Goal: Transaction & Acquisition: Obtain resource

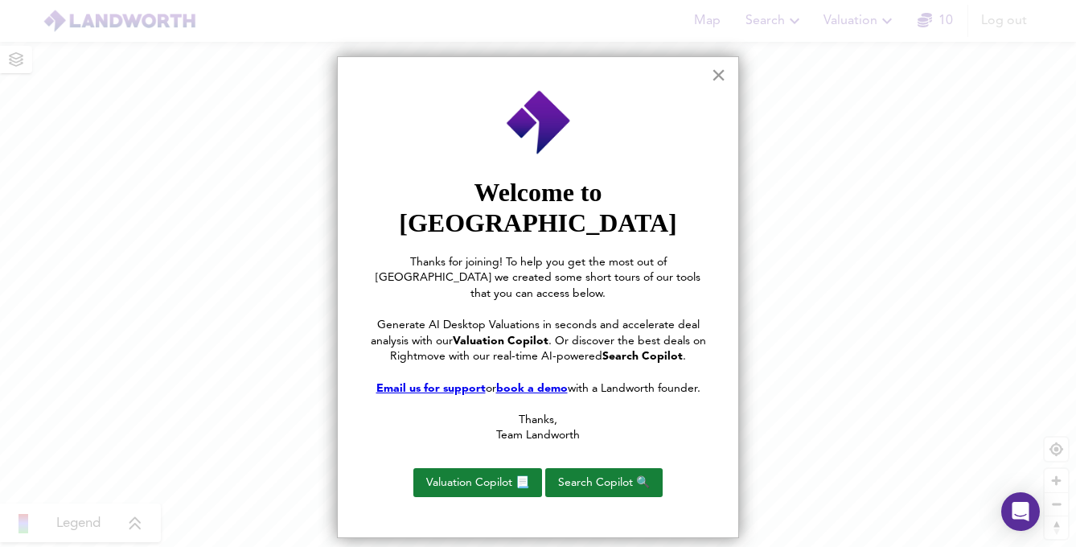
click at [720, 72] on button "×" at bounding box center [718, 75] width 15 height 26
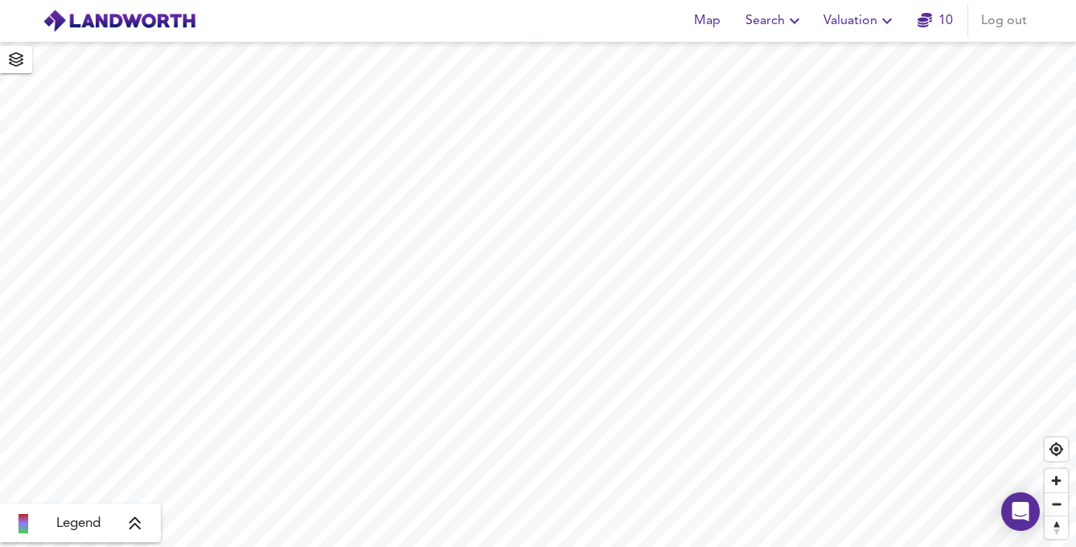
click at [879, 21] on icon "button" at bounding box center [886, 20] width 19 height 19
drag, startPoint x: 881, startPoint y: 20, endPoint x: 867, endPoint y: 20, distance: 13.7
click at [879, 20] on icon "button" at bounding box center [886, 20] width 19 height 19
click at [810, 21] on button "Search" at bounding box center [775, 21] width 72 height 32
click at [797, 22] on icon "button" at bounding box center [794, 20] width 19 height 19
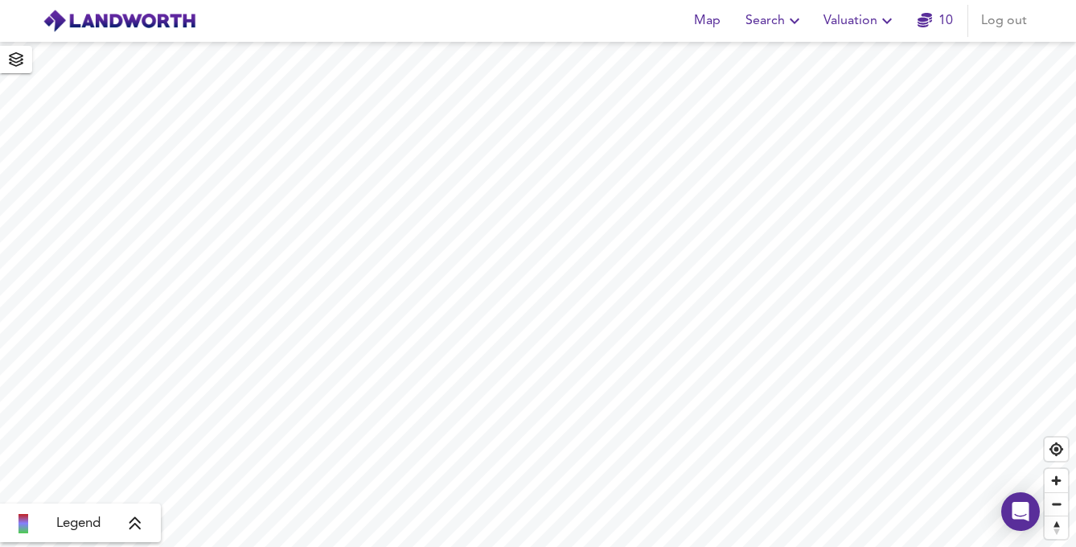
drag, startPoint x: 806, startPoint y: 22, endPoint x: 797, endPoint y: 22, distance: 8.8
click at [797, 22] on icon "button" at bounding box center [795, 21] width 10 height 6
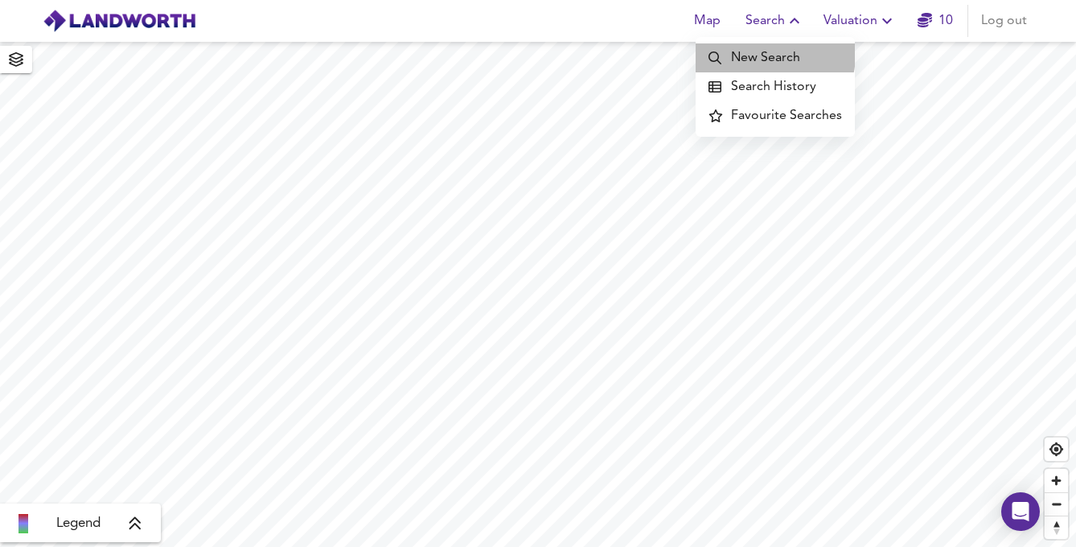
click at [775, 55] on li "New Search" at bounding box center [775, 57] width 159 height 29
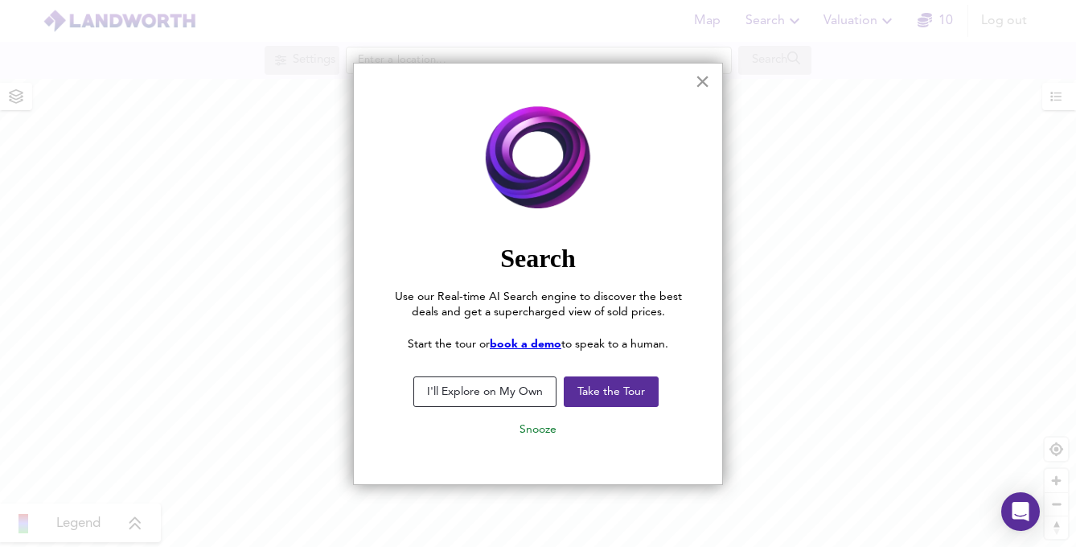
click at [712, 80] on div "× Search Use our Real-time AI Search engine to discover the best deals and get …" at bounding box center [538, 274] width 370 height 422
click at [706, 83] on button "×" at bounding box center [702, 81] width 15 height 26
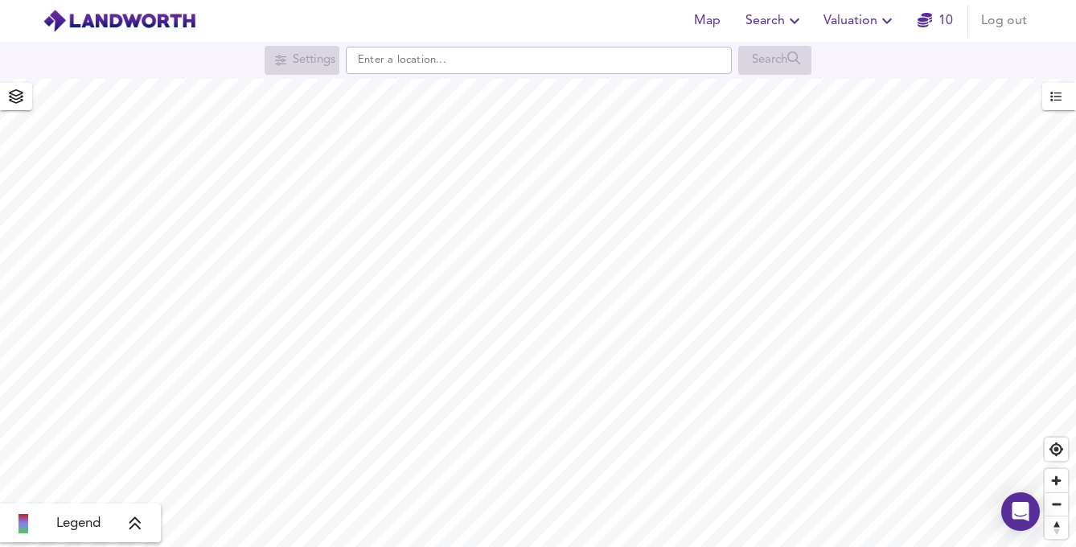
click at [11, 96] on icon "button" at bounding box center [16, 96] width 16 height 14
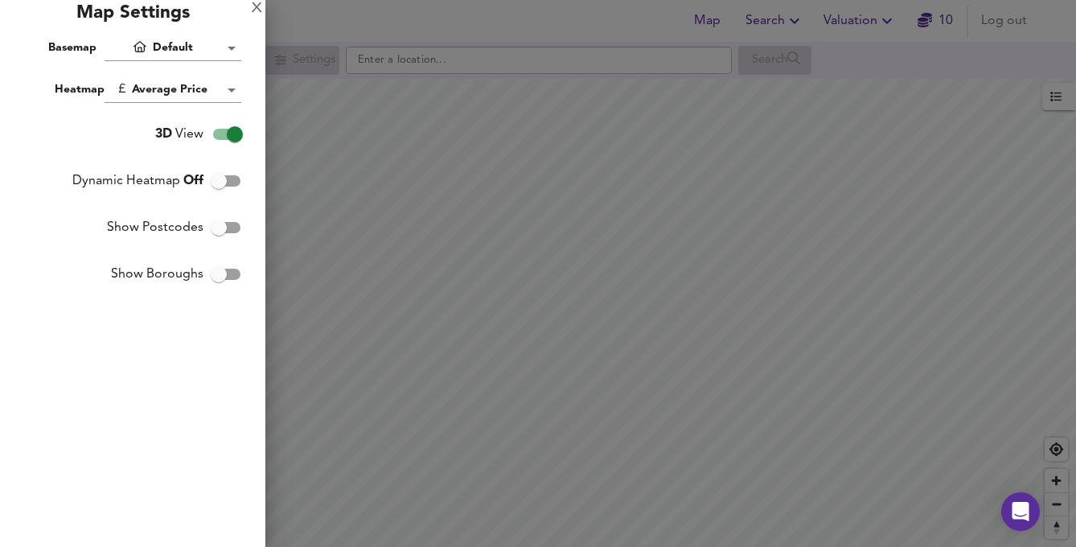
click at [526, 40] on div at bounding box center [538, 273] width 1076 height 547
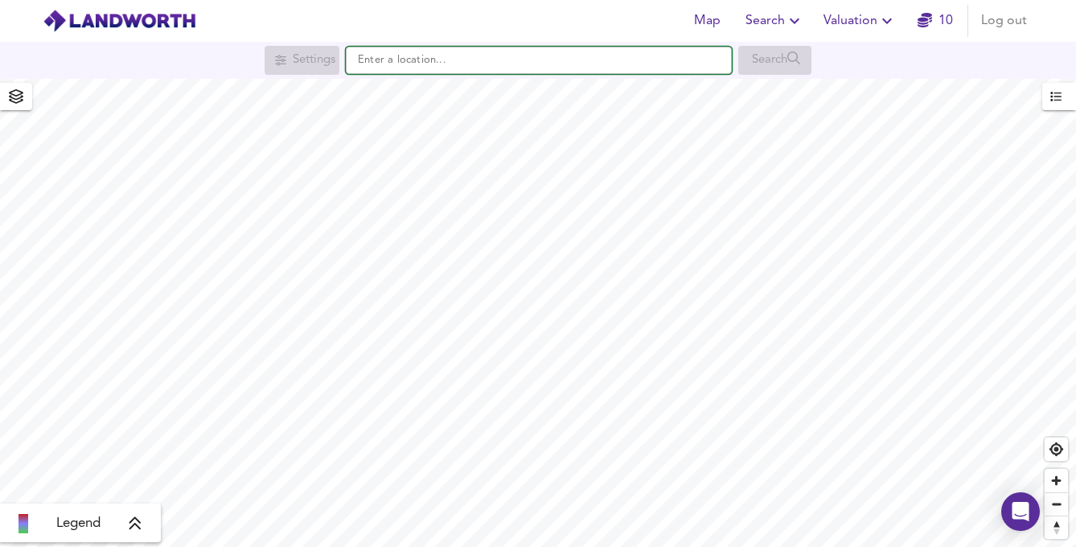
click at [435, 65] on input "text" at bounding box center [539, 60] width 386 height 27
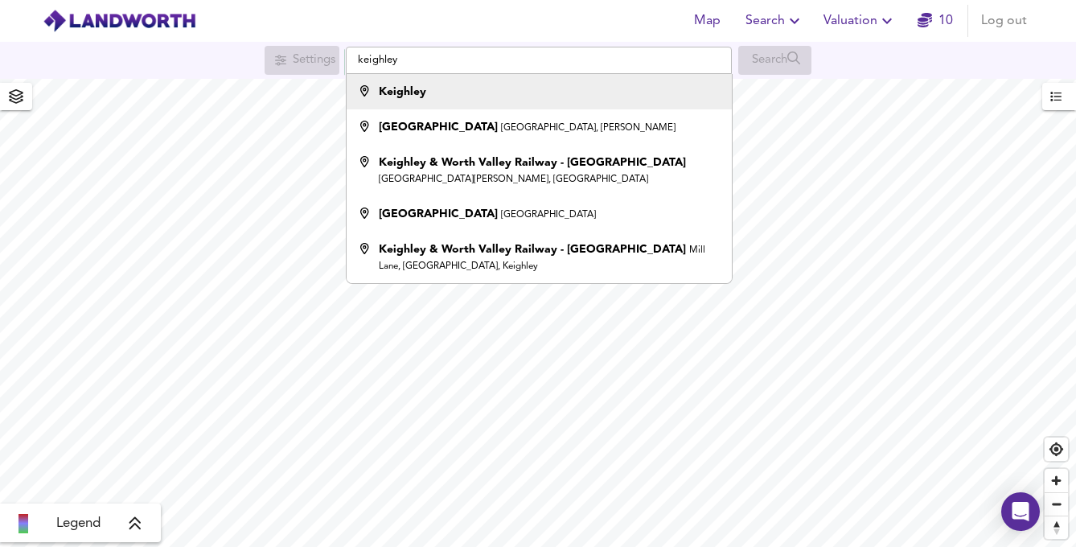
click at [441, 88] on div "Keighley" at bounding box center [535, 92] width 369 height 16
type input "Keighley"
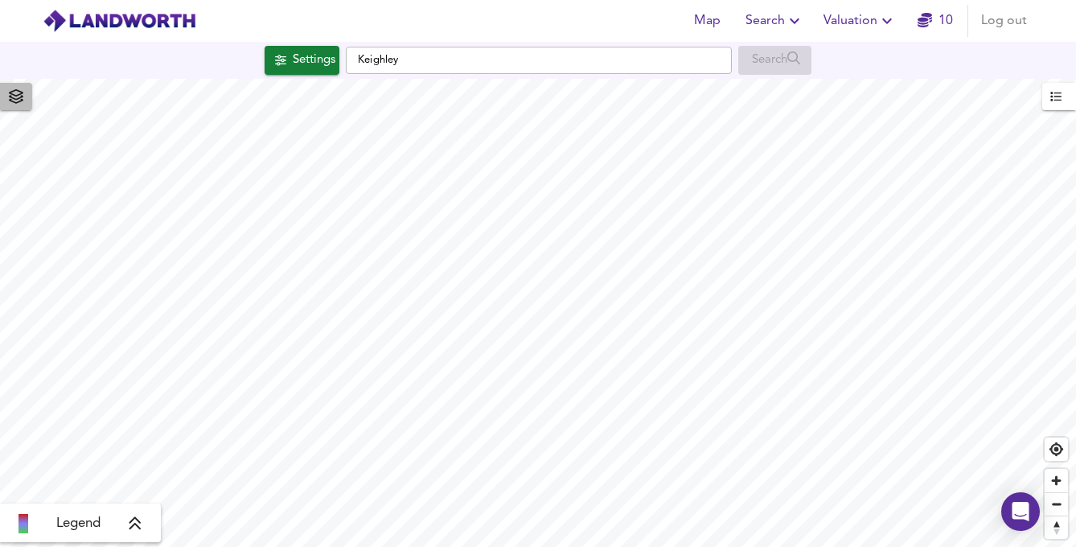
click at [24, 98] on span "button" at bounding box center [16, 96] width 26 height 23
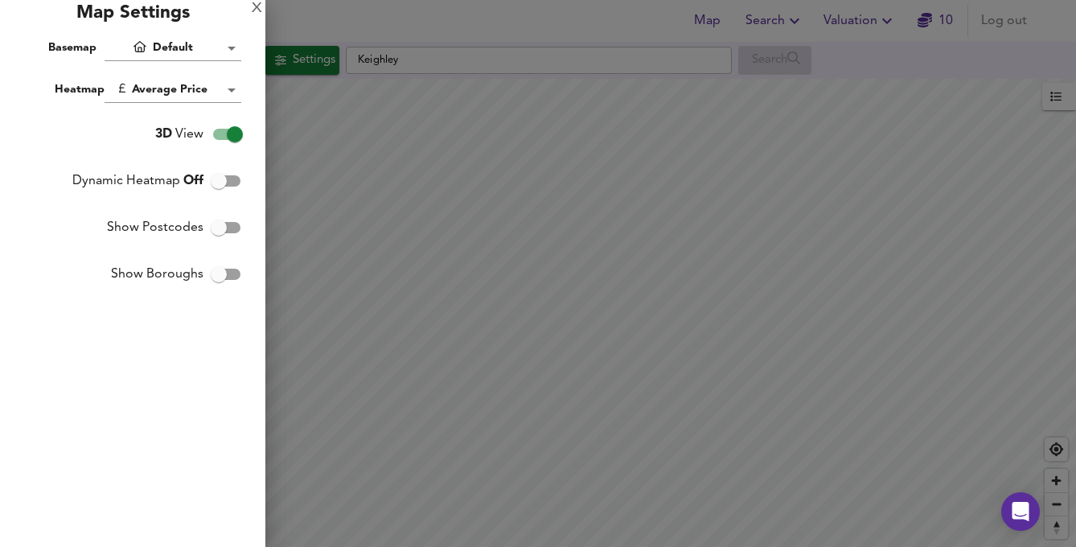
click at [326, 133] on div at bounding box center [538, 273] width 1076 height 547
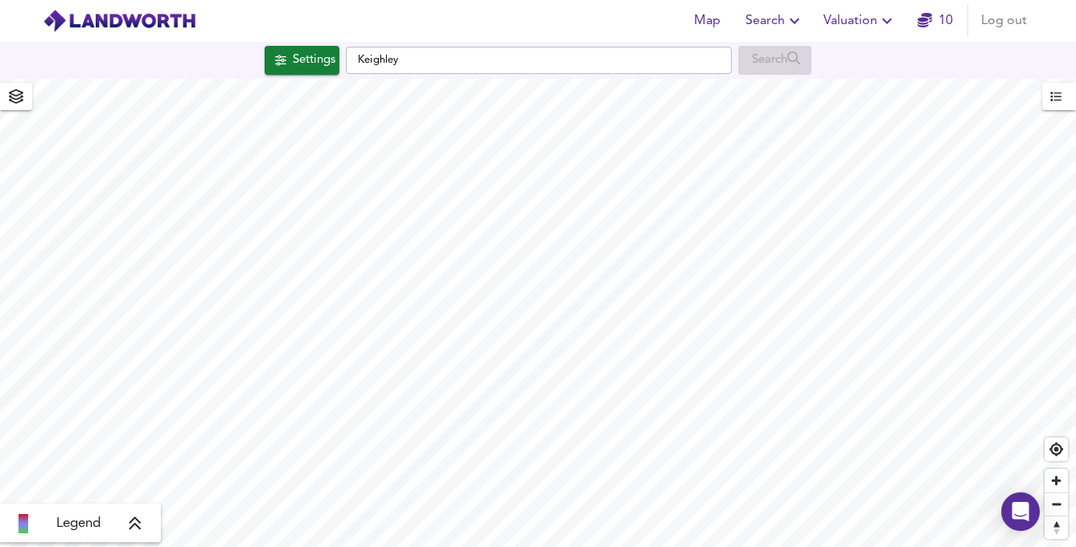
click at [294, 55] on div "Settings" at bounding box center [314, 60] width 43 height 21
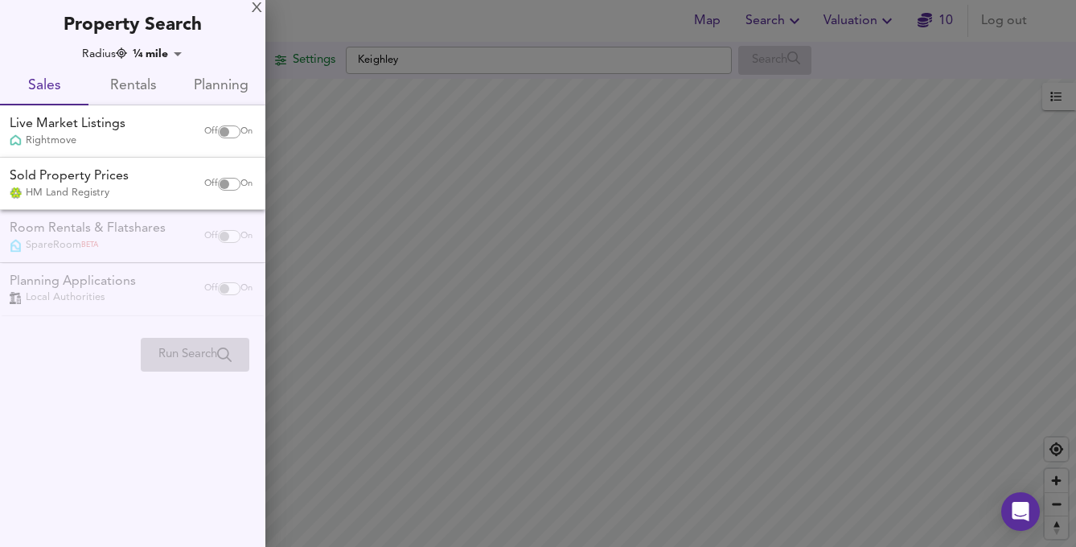
checkbox input "false"
checkbox input "true"
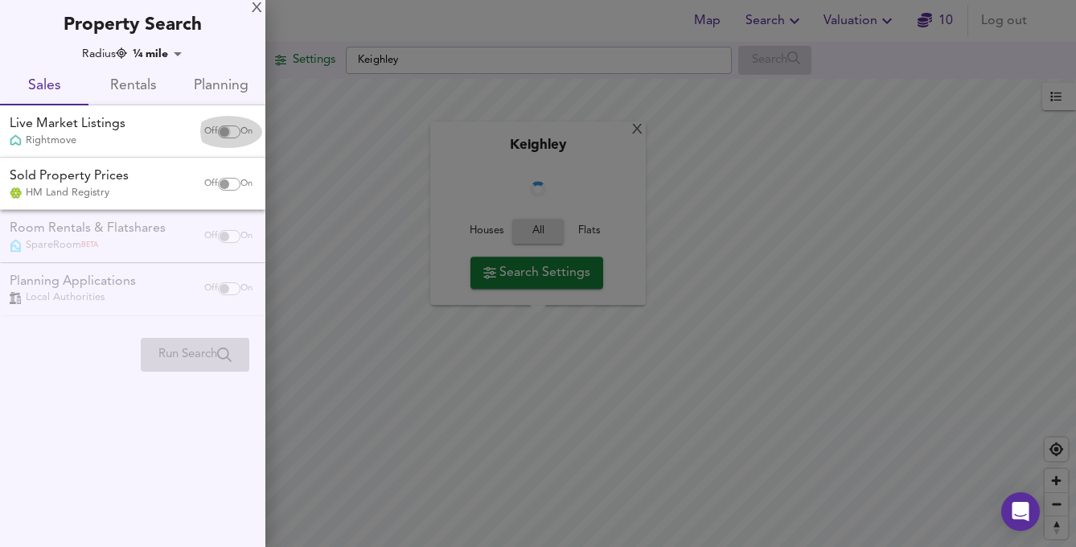
click at [224, 129] on input "checkbox" at bounding box center [224, 131] width 39 height 13
checkbox input "true"
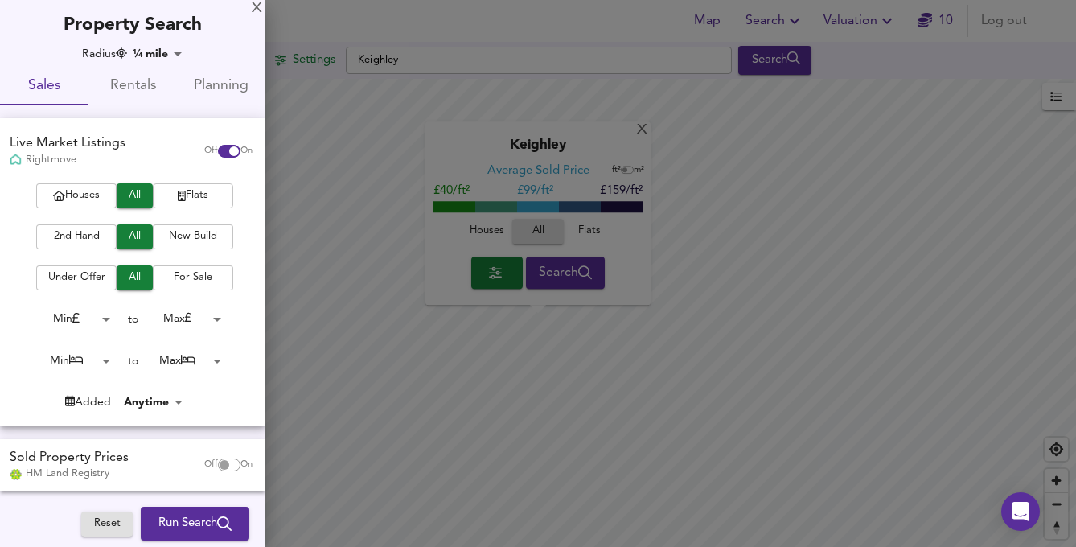
click at [185, 191] on span "Flats" at bounding box center [193, 196] width 64 height 18
click at [72, 244] on span "2nd Hand" at bounding box center [76, 237] width 64 height 18
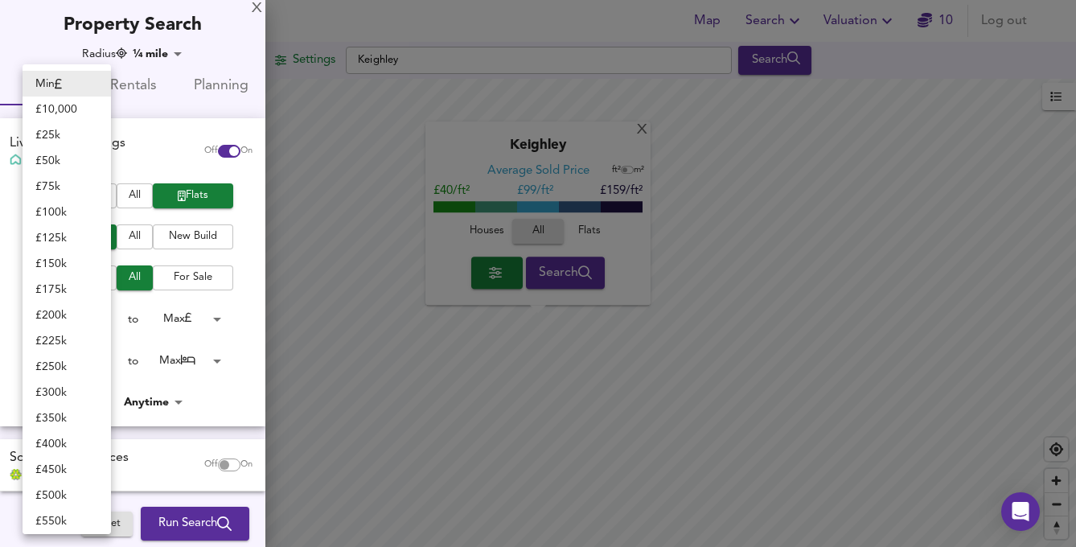
click at [101, 316] on body "Map Search Valuation 10 Log out Settings Keighley Search X Keighley Average Sol…" at bounding box center [538, 273] width 1076 height 547
click at [62, 88] on icon at bounding box center [58, 83] width 7 height 11
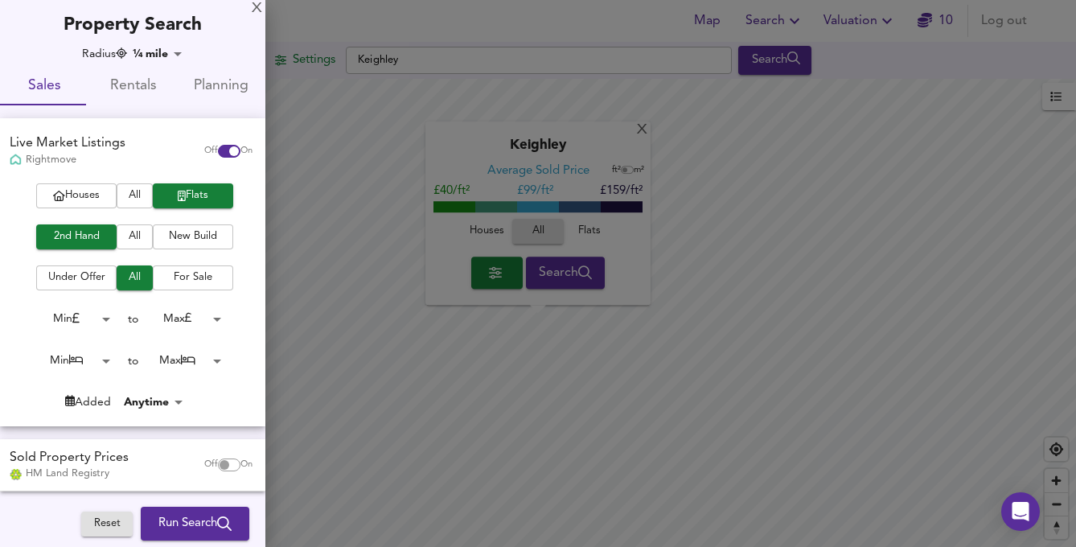
click at [195, 318] on body "Map Search Valuation 10 Log out Settings Keighley Search X Keighley Average Sol…" at bounding box center [538, 273] width 1076 height 547
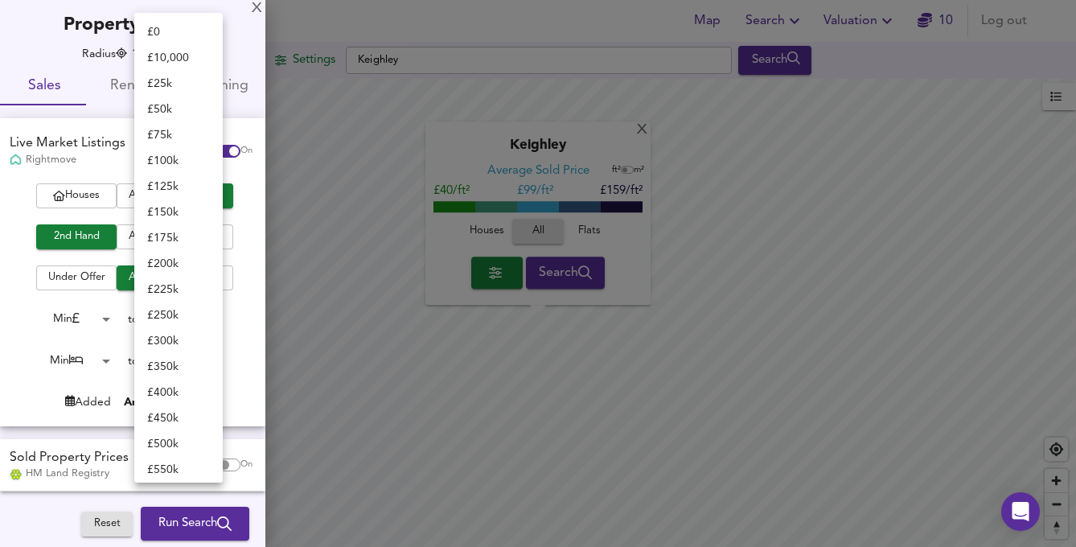
click at [177, 145] on li "£ 75k" at bounding box center [178, 135] width 88 height 26
type input "75000"
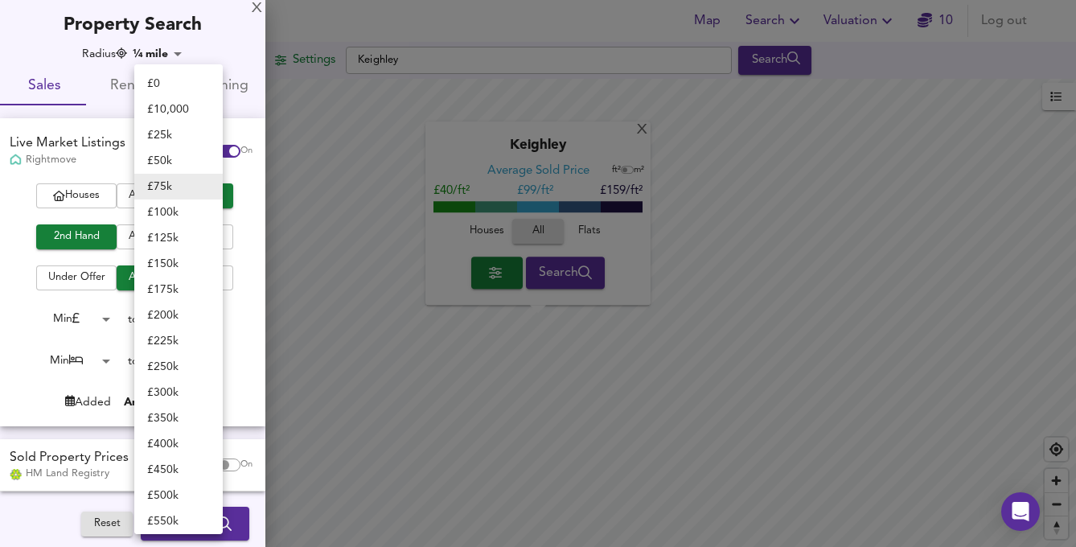
click at [176, 318] on body "Map Search Valuation 10 Log out Settings Keighley Search X Keighley Average Sol…" at bounding box center [538, 273] width 1076 height 547
click at [173, 189] on li "£ 75k" at bounding box center [178, 187] width 88 height 26
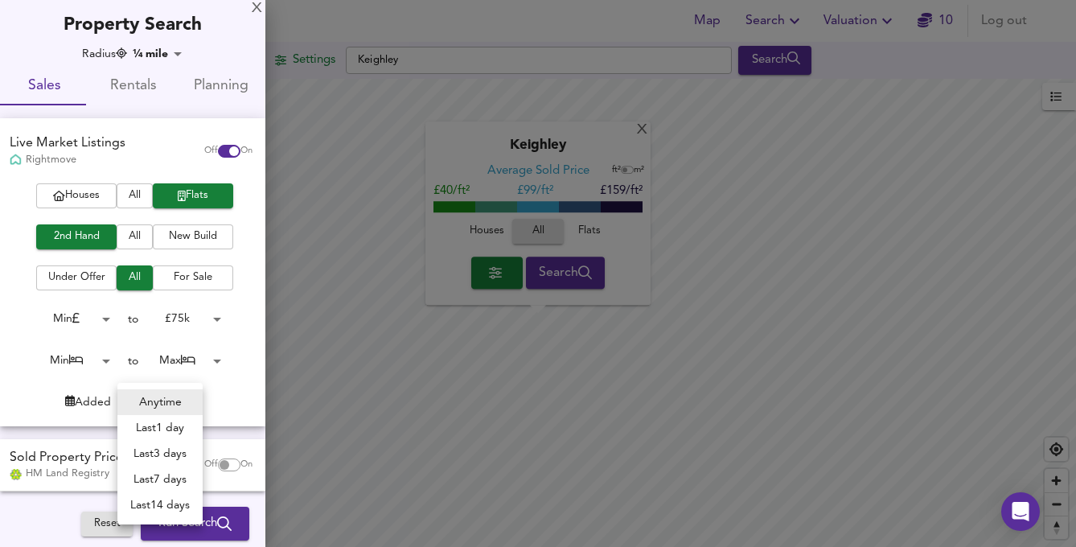
click at [164, 397] on body "Map Search Valuation 10 Log out Settings Keighley Search X Keighley Average Sol…" at bounding box center [538, 273] width 1076 height 547
click at [168, 400] on li "Anytime" at bounding box center [159, 402] width 85 height 26
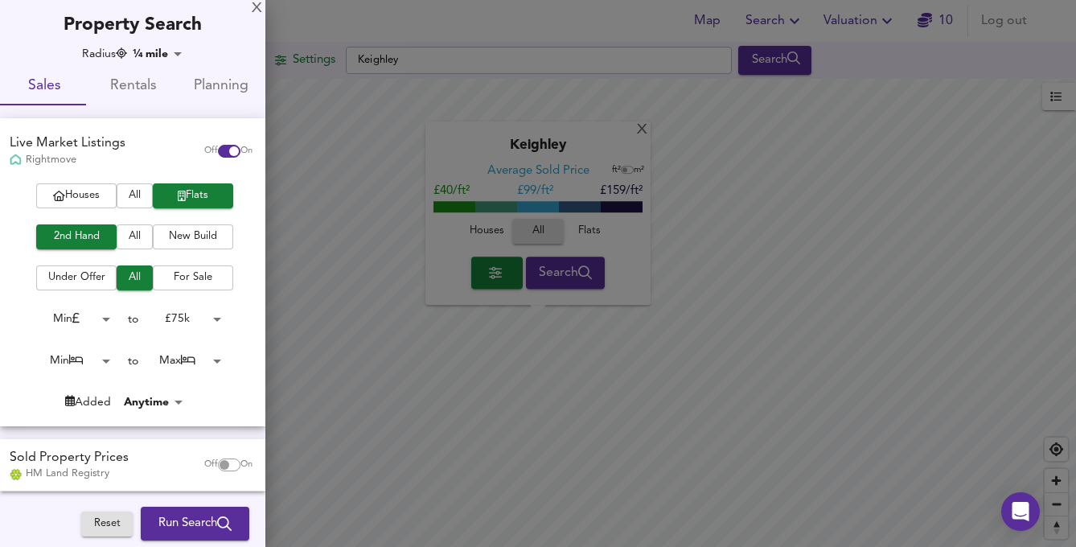
click at [188, 350] on body "Map Search Valuation 10 Log out Settings Keighley Search X Keighley Average Sol…" at bounding box center [538, 273] width 1076 height 547
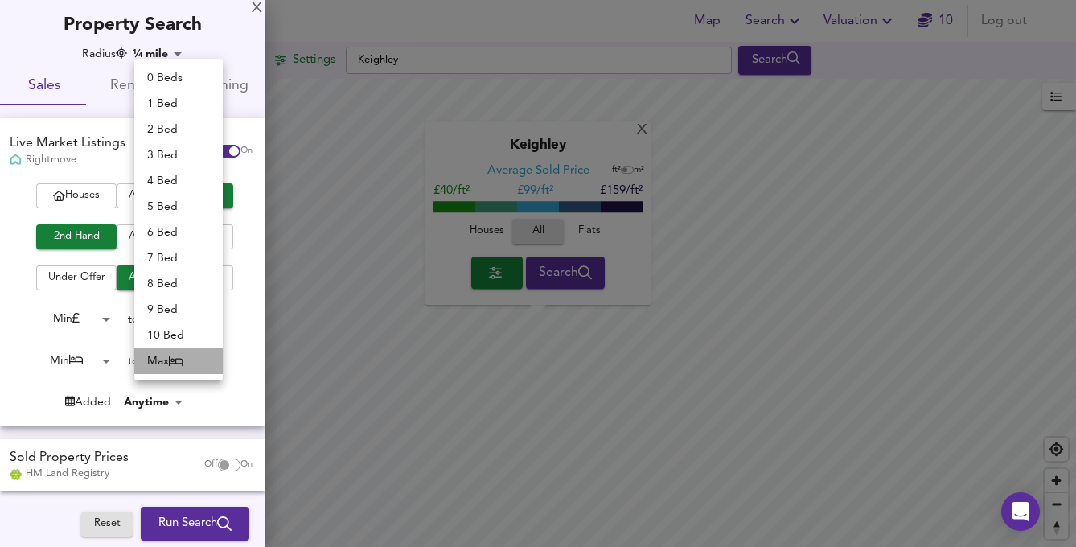
click at [183, 358] on icon at bounding box center [176, 360] width 14 height 11
click at [188, 357] on body "Map Search Valuation 10 Log out Settings Keighley Search X Keighley Average Sol…" at bounding box center [538, 273] width 1076 height 547
click at [183, 135] on li "2 Bed" at bounding box center [178, 130] width 88 height 26
type input "2"
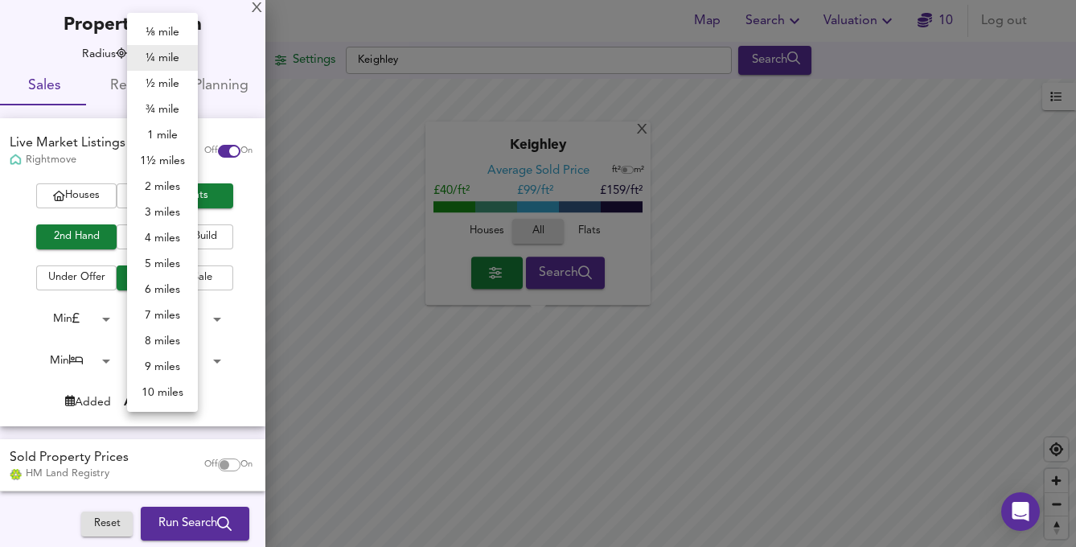
click at [168, 61] on body "Map Search Valuation 10 Log out Settings Keighley Search X Keighley Average Sol…" at bounding box center [538, 273] width 1076 height 547
click at [159, 129] on li "1 mile" at bounding box center [162, 135] width 71 height 26
type input "1609"
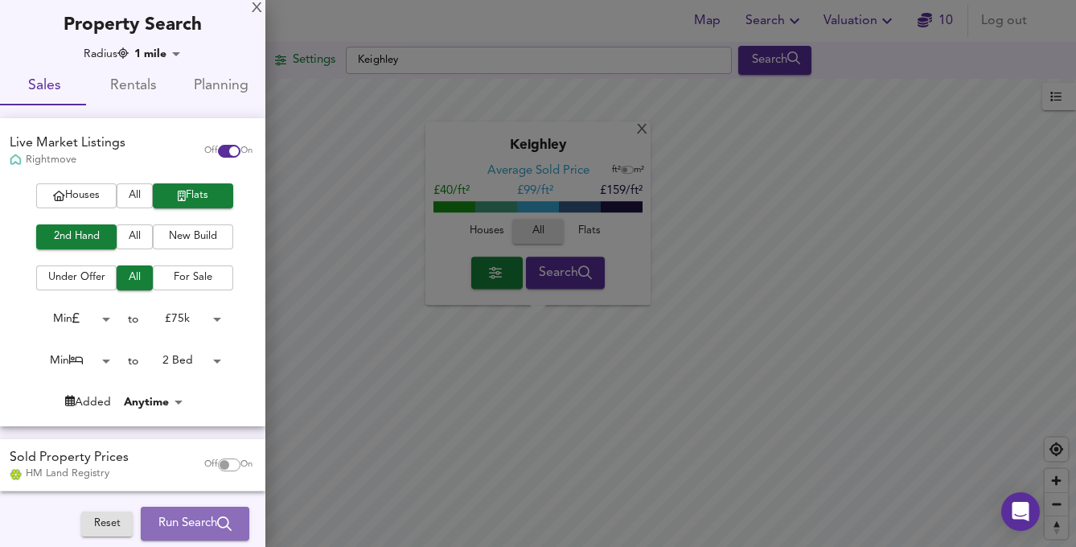
click at [158, 521] on span "Run Search" at bounding box center [194, 523] width 73 height 21
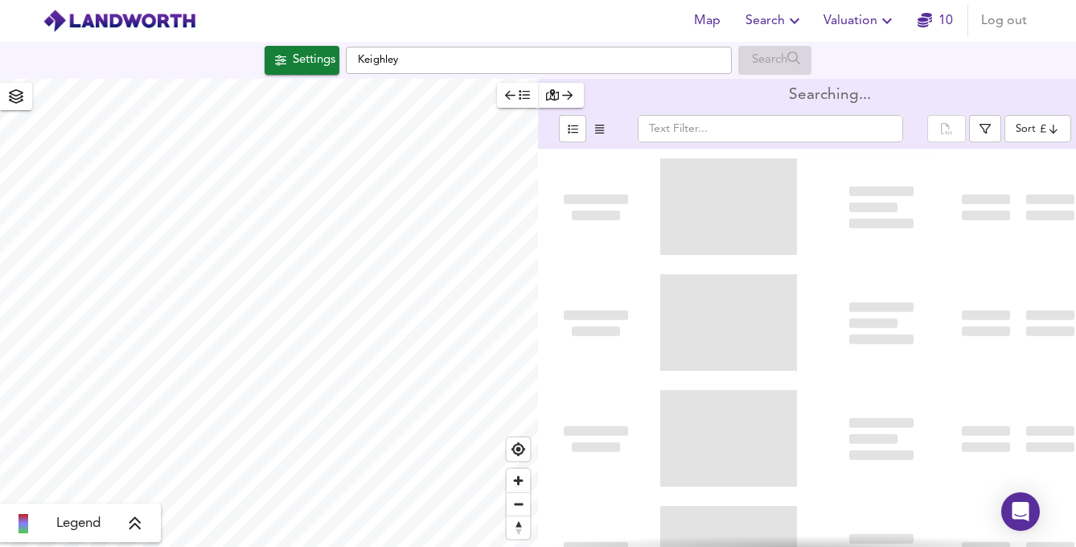
type input "bestdeal"
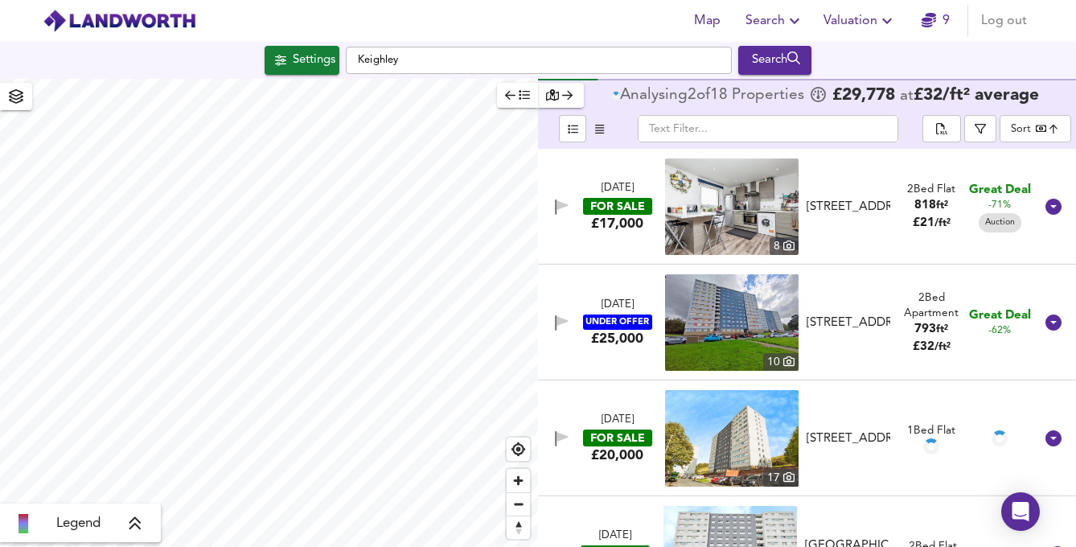
click at [691, 183] on img at bounding box center [731, 206] width 133 height 97
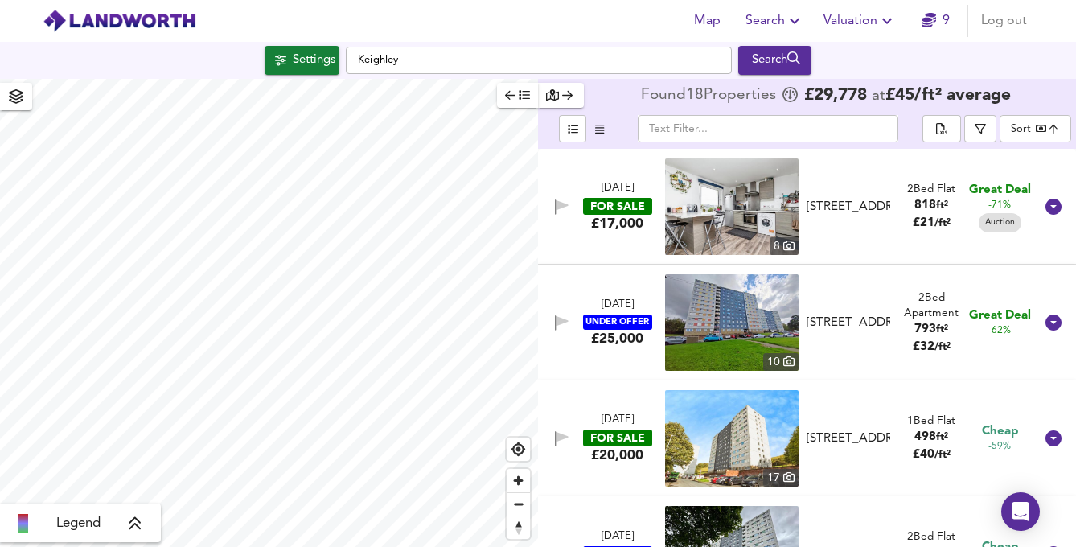
click at [1047, 207] on icon at bounding box center [1053, 207] width 16 height 16
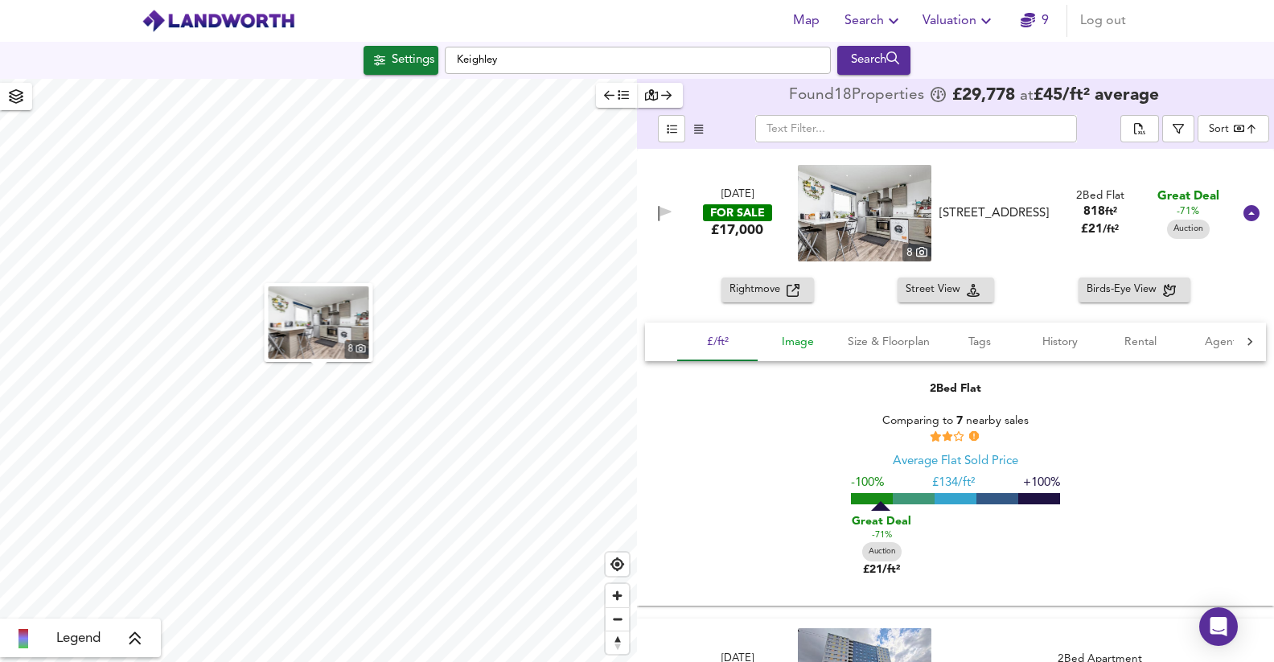
click at [807, 341] on span "Image" at bounding box center [797, 342] width 61 height 20
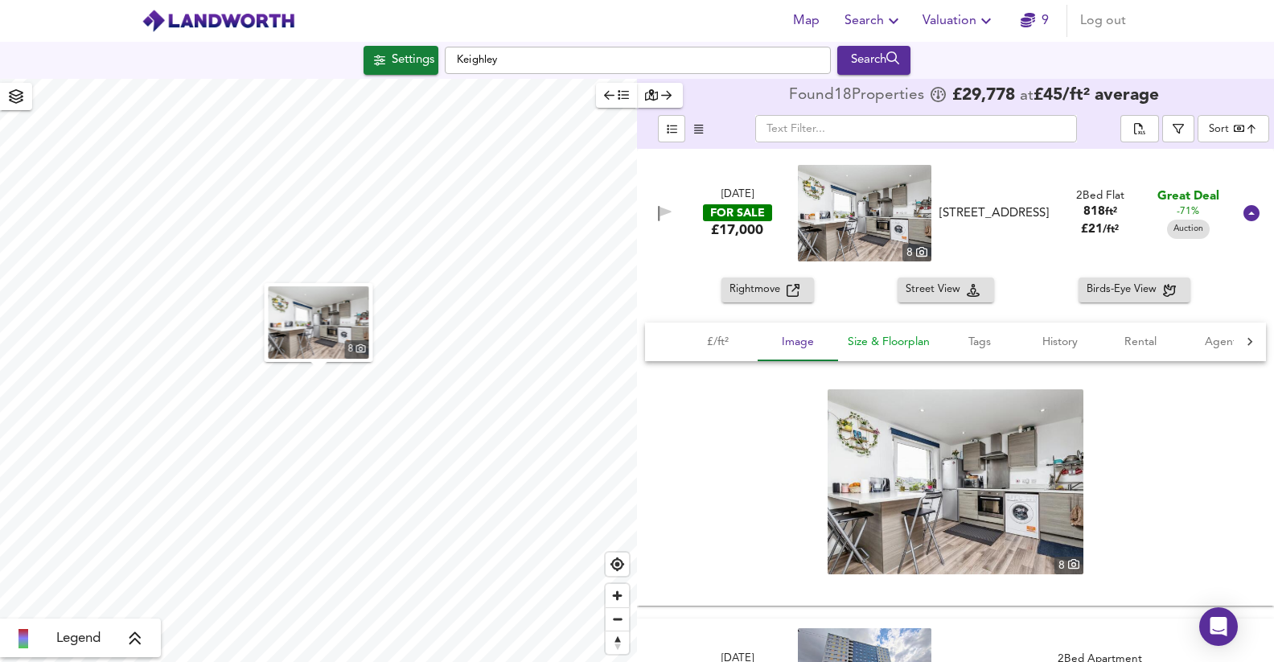
click at [865, 341] on span "Size & Floorplan" at bounding box center [889, 342] width 82 height 20
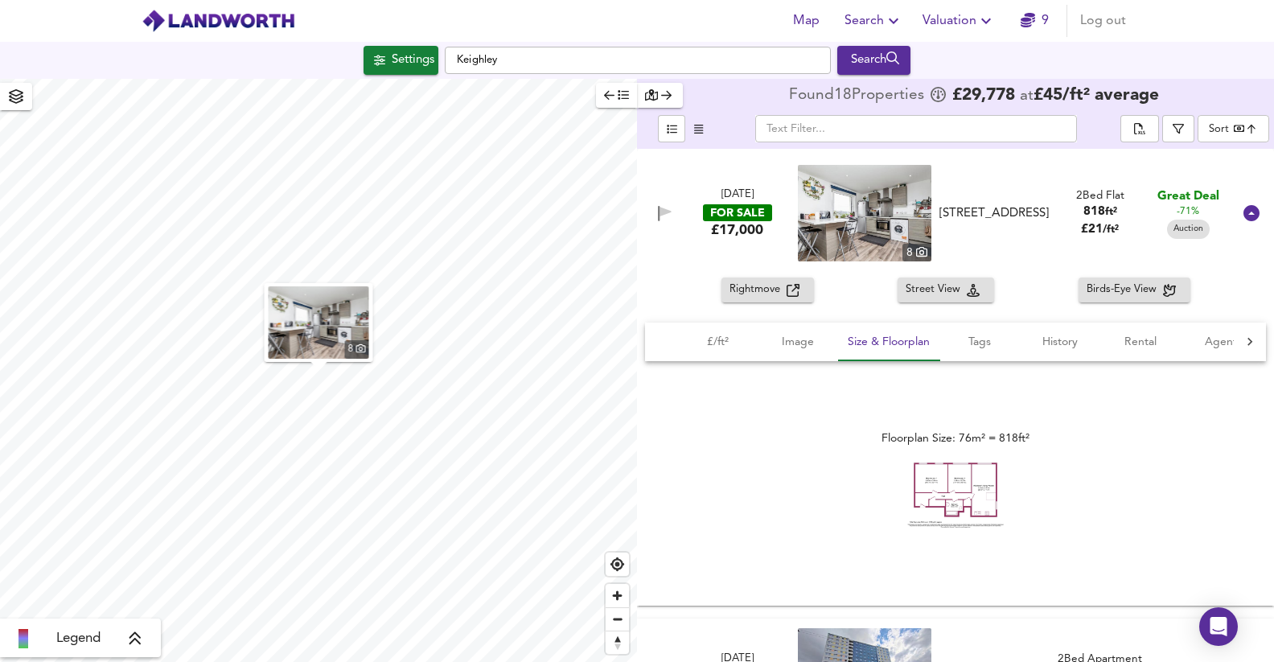
drag, startPoint x: 707, startPoint y: 341, endPoint x: 1185, endPoint y: 229, distance: 490.6
click at [708, 341] on span "£/ft²" at bounding box center [717, 342] width 61 height 20
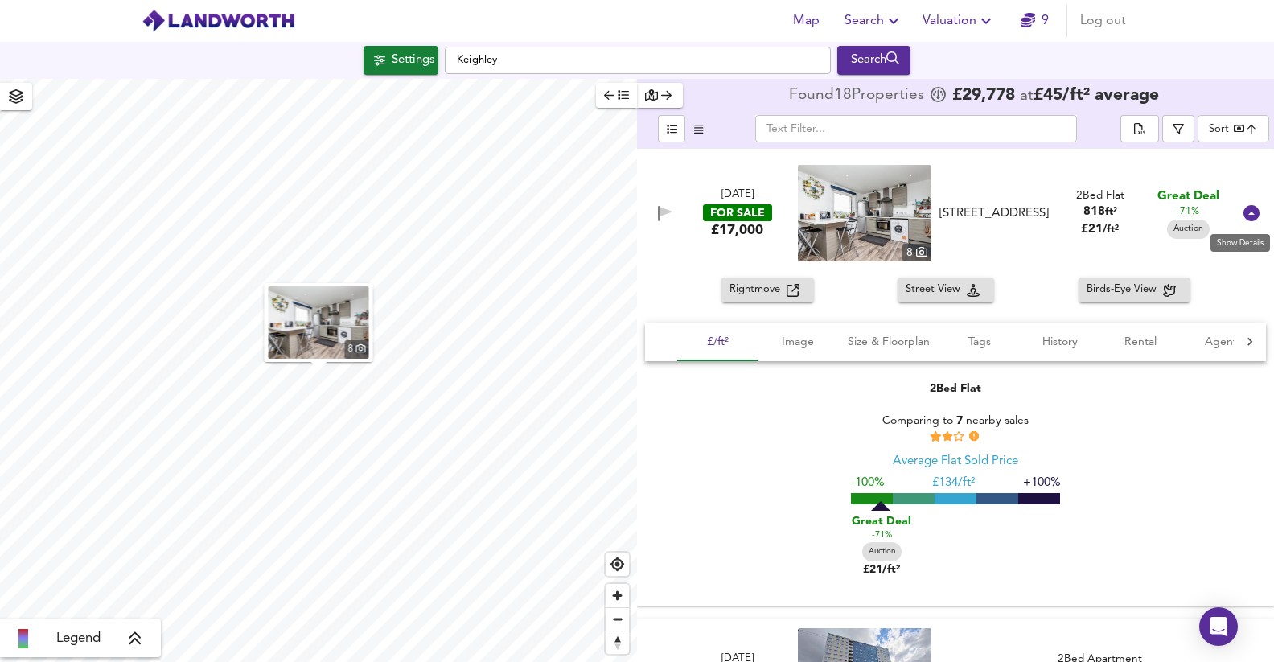
click at [1075, 220] on icon at bounding box center [1251, 213] width 16 height 16
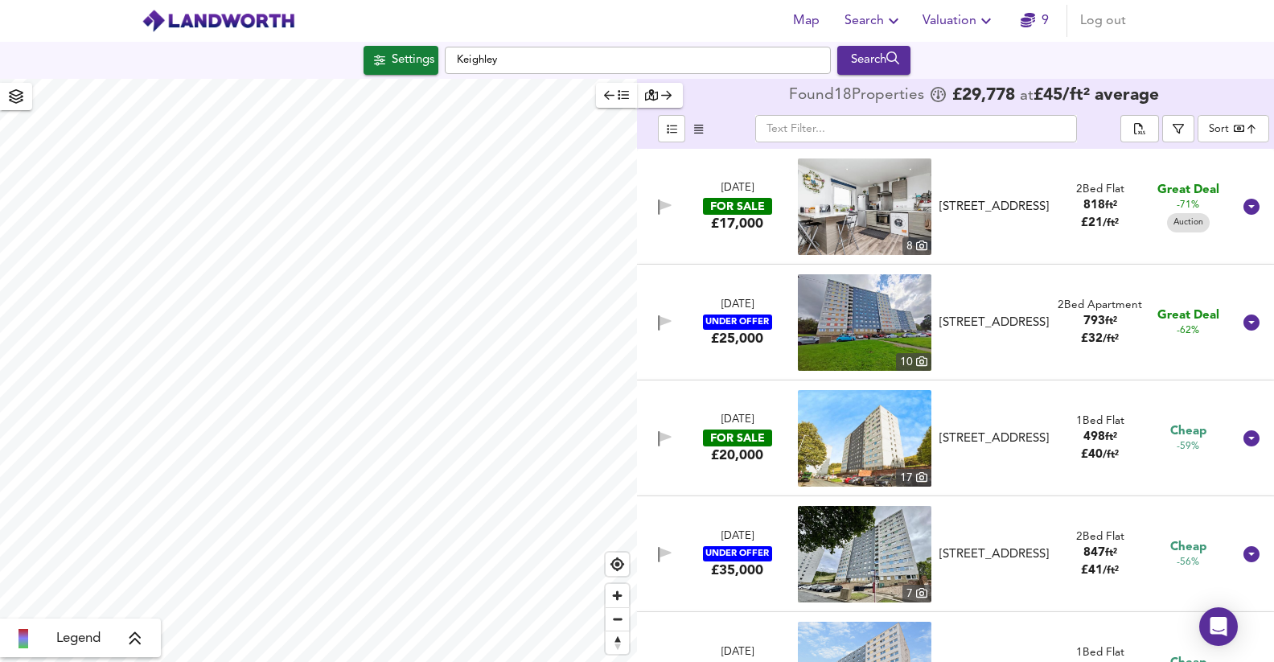
click at [759, 178] on div "1 Oct 2025 FOR SALE £17,000 8 Parkwood Rise, Keighley, BD21 4RG Parkwood Rise, …" at bounding box center [936, 206] width 592 height 97
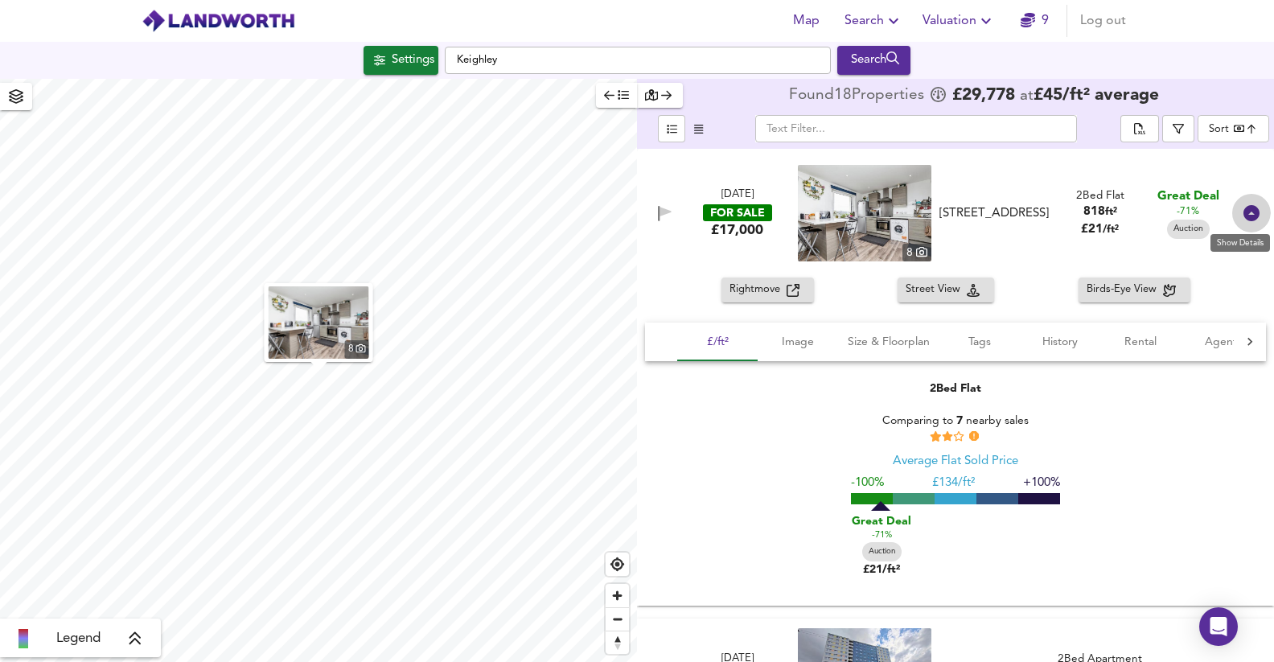
click at [1075, 216] on icon at bounding box center [1251, 213] width 16 height 16
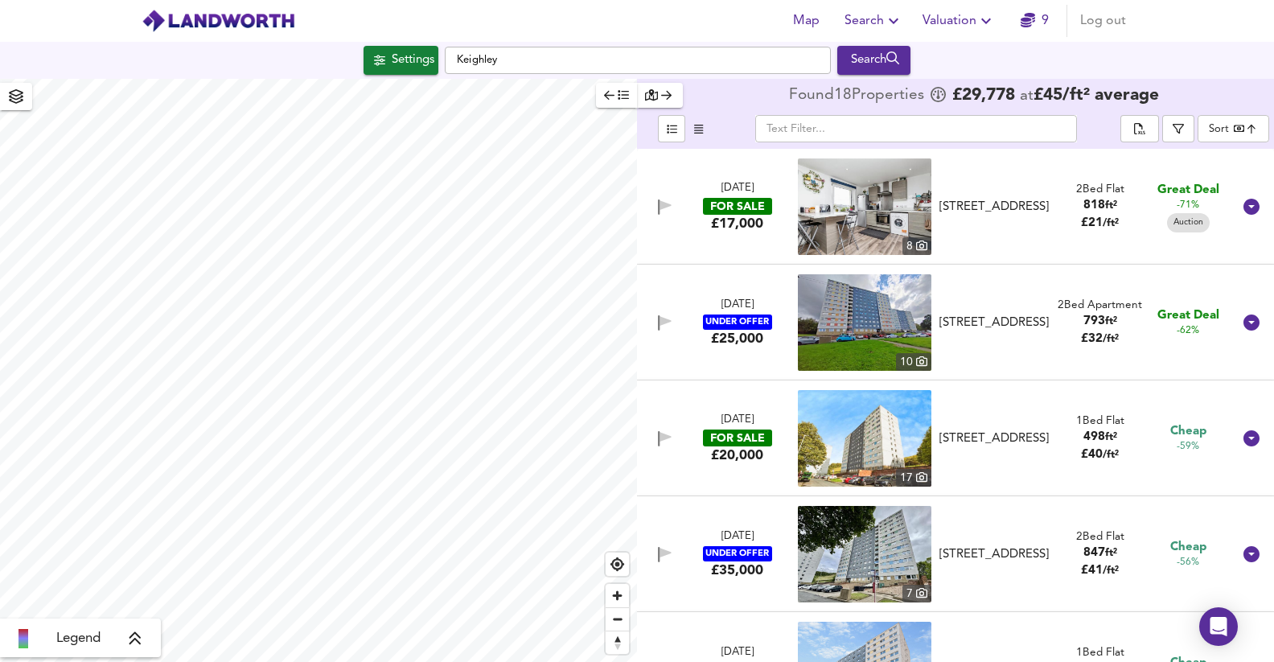
click at [754, 198] on div "FOR SALE" at bounding box center [737, 206] width 69 height 17
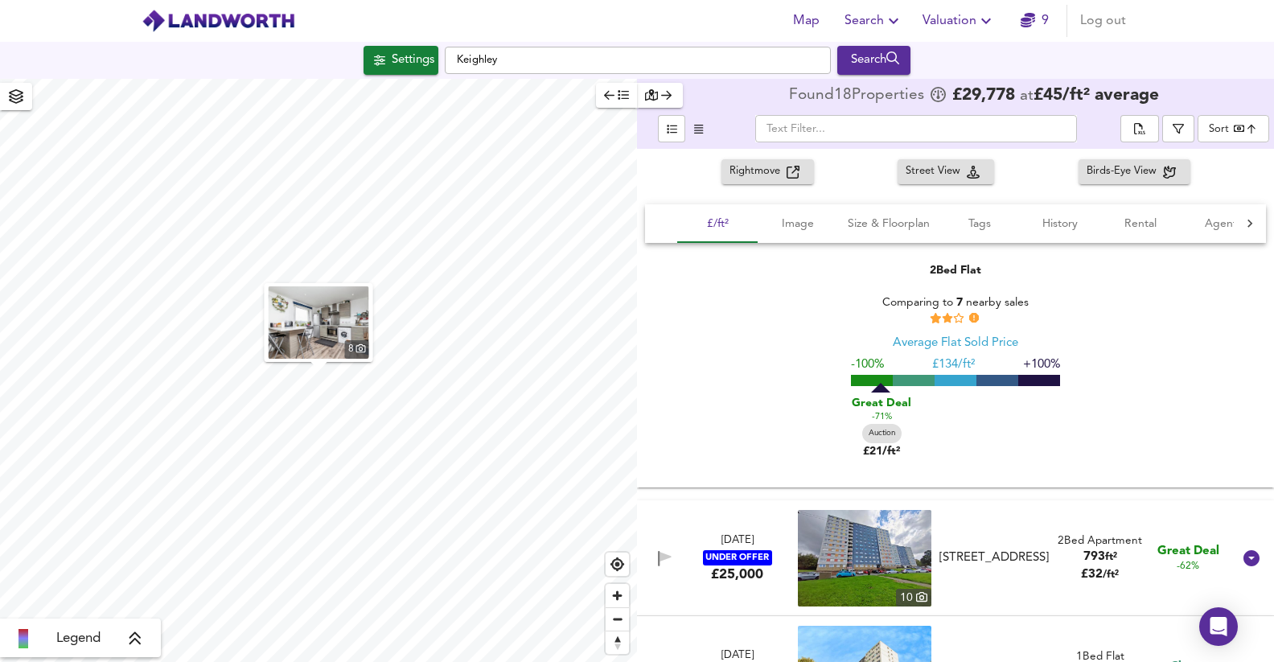
scroll to position [97, 0]
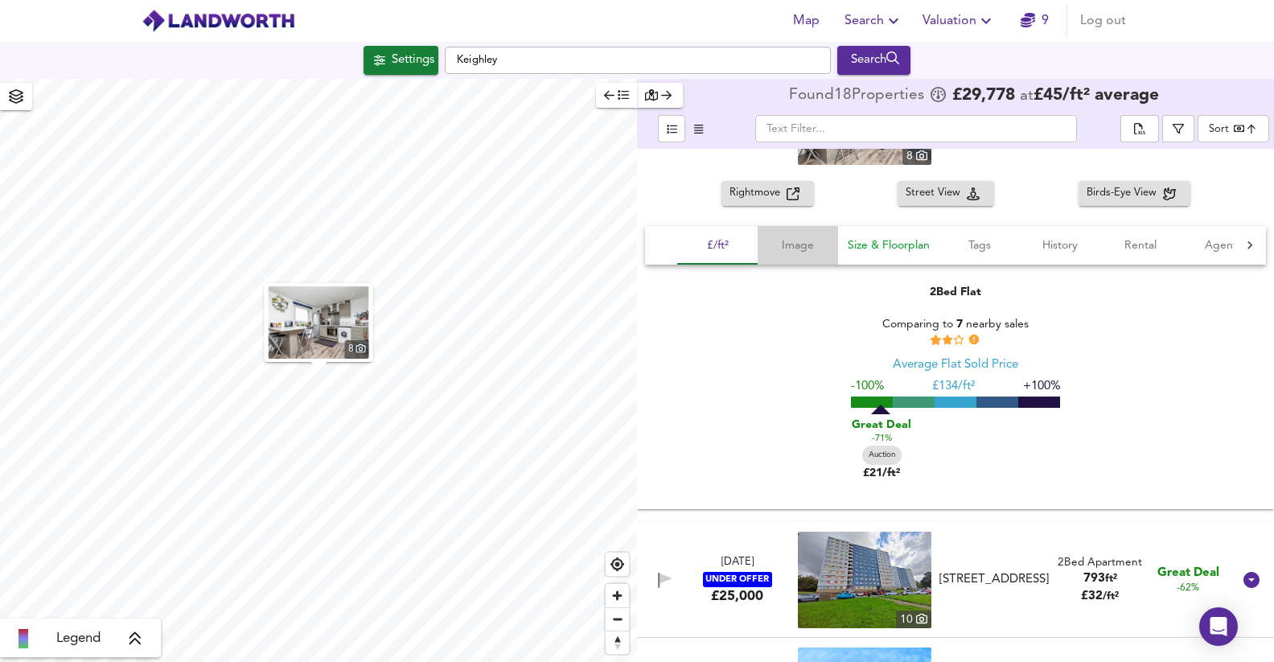
drag, startPoint x: 802, startPoint y: 243, endPoint x: 882, endPoint y: 243, distance: 80.4
click at [801, 243] on span "Image" at bounding box center [797, 246] width 61 height 20
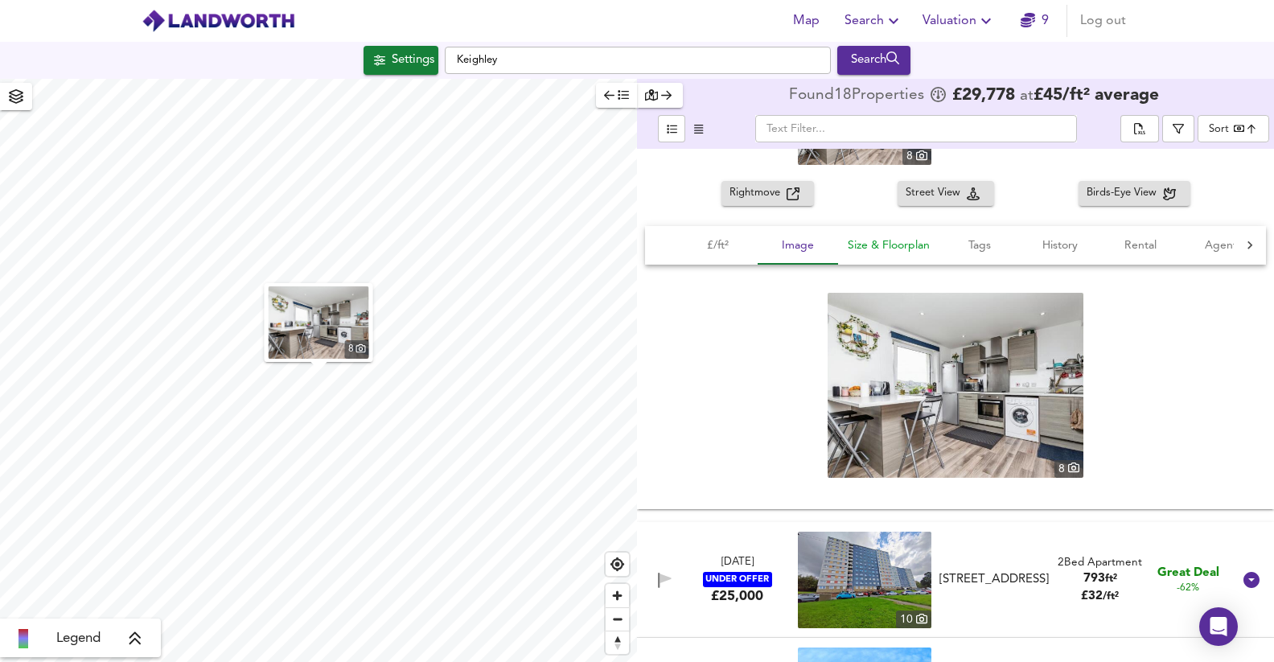
click at [882, 243] on span "Size & Floorplan" at bounding box center [889, 246] width 82 height 20
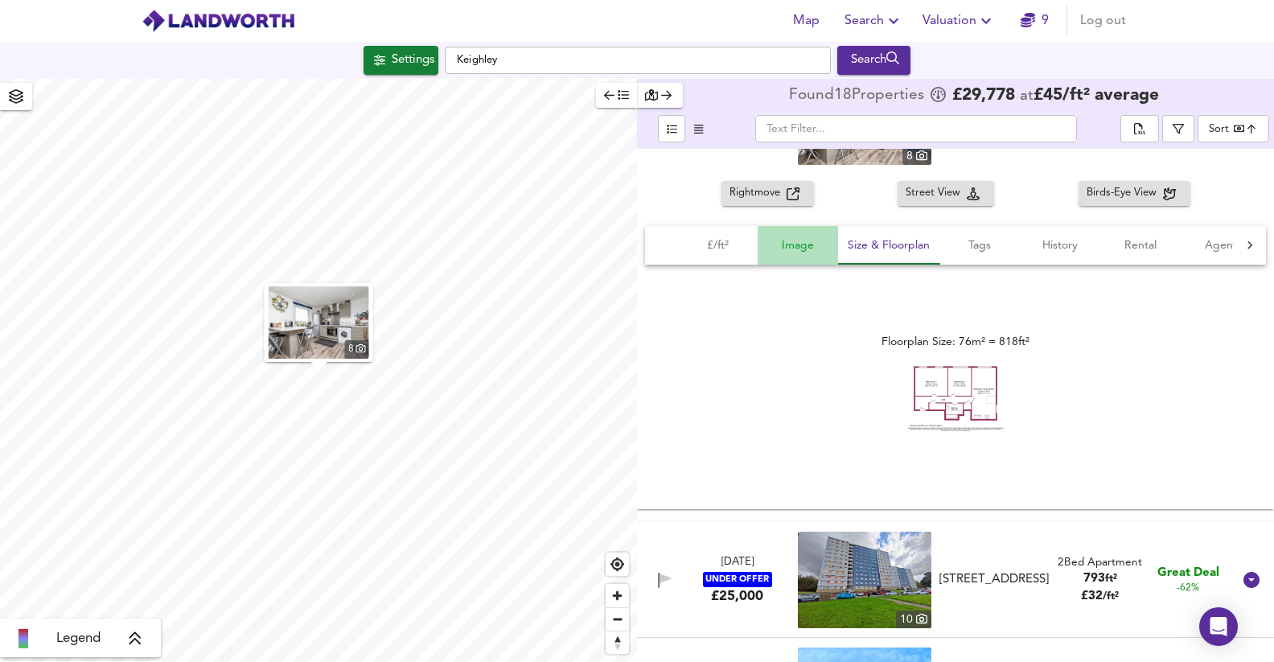
click at [807, 243] on span "Image" at bounding box center [797, 246] width 61 height 20
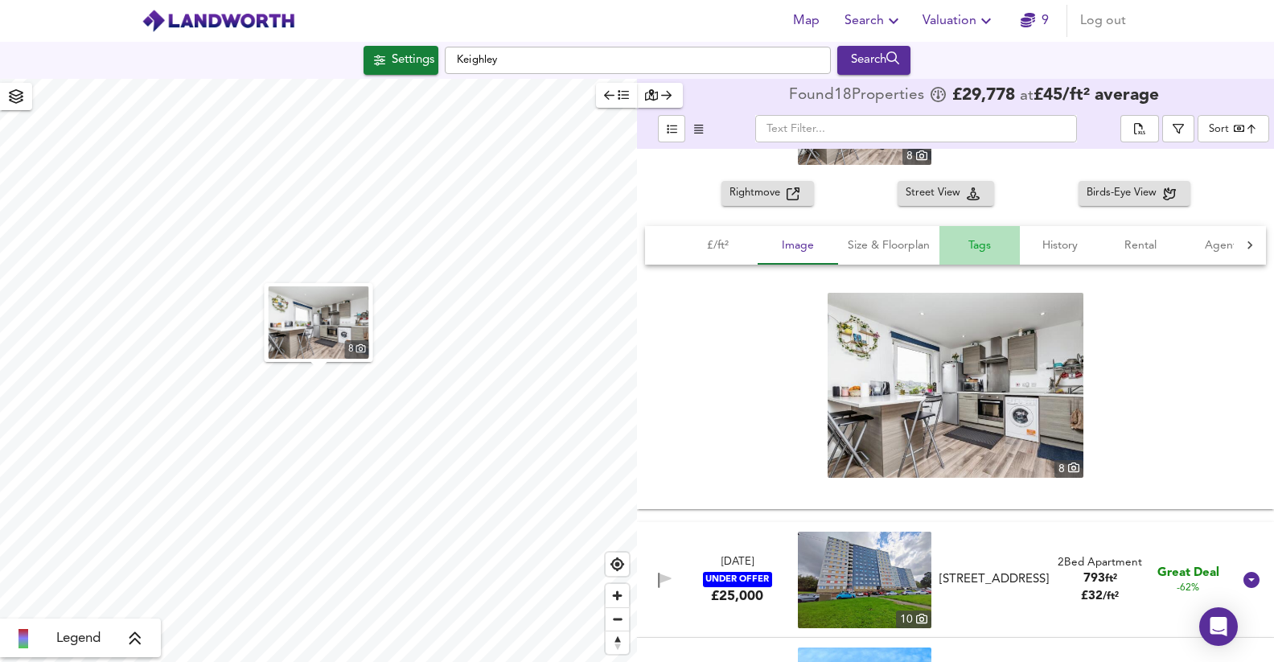
click at [979, 246] on span "Tags" at bounding box center [979, 246] width 61 height 20
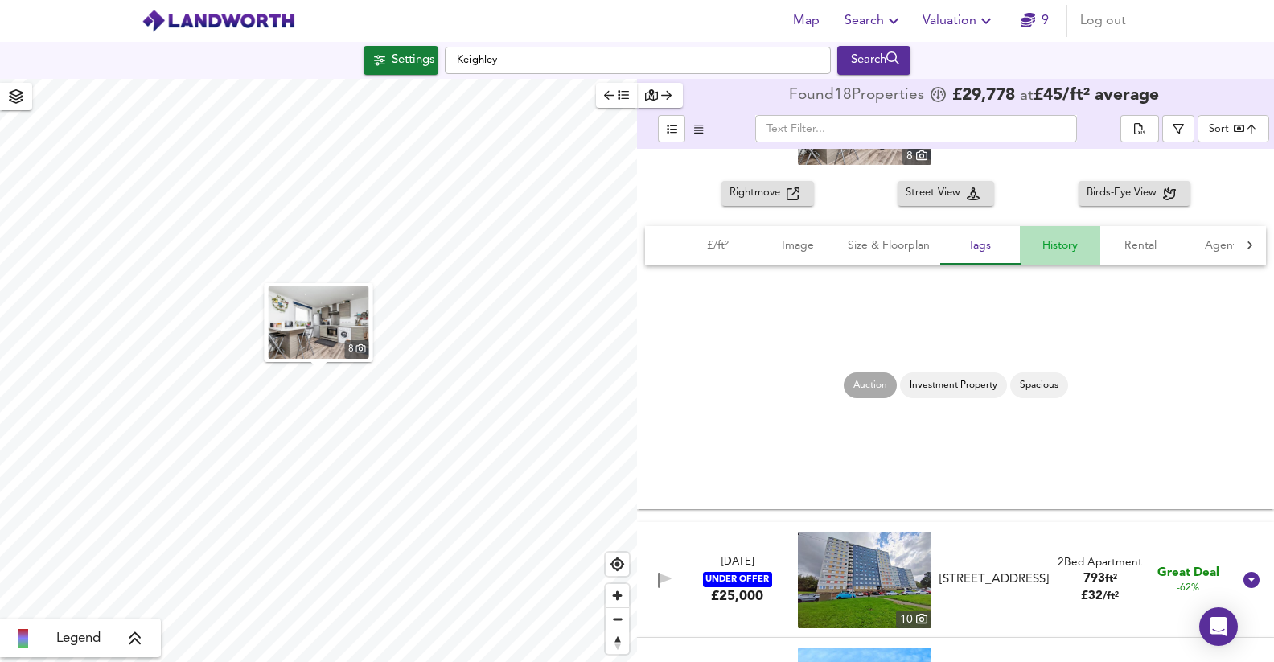
click at [1054, 243] on span "History" at bounding box center [1059, 246] width 61 height 20
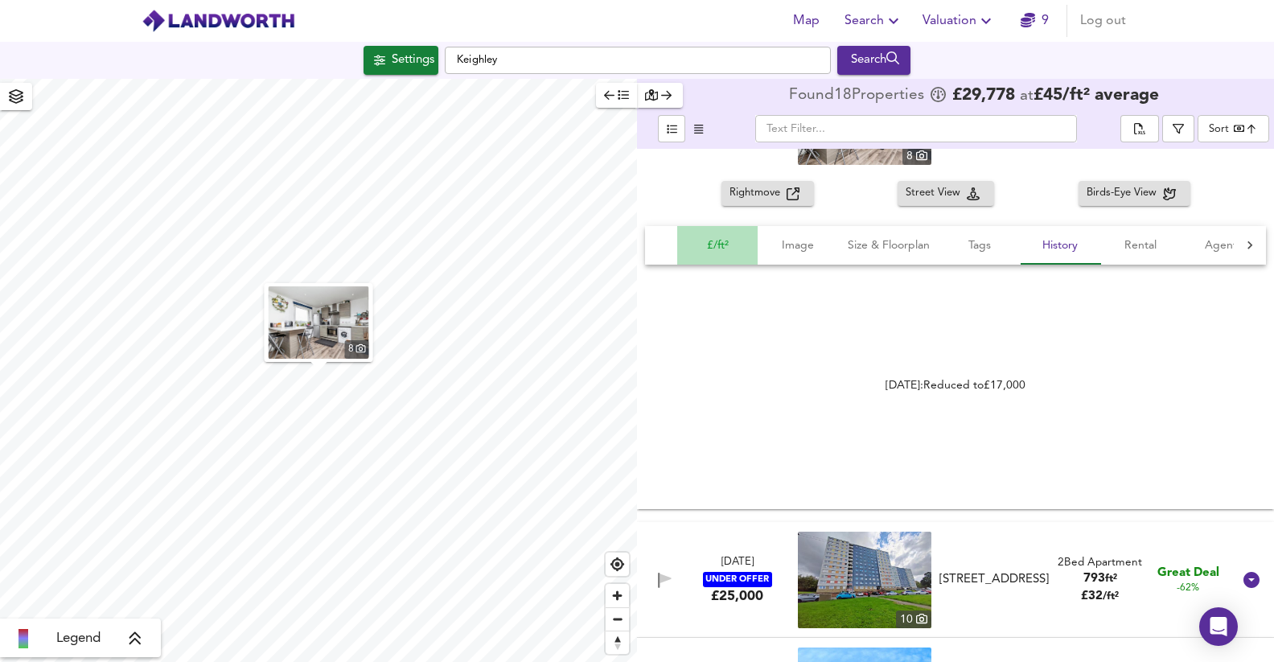
click at [724, 242] on span "£/ft²" at bounding box center [717, 246] width 61 height 20
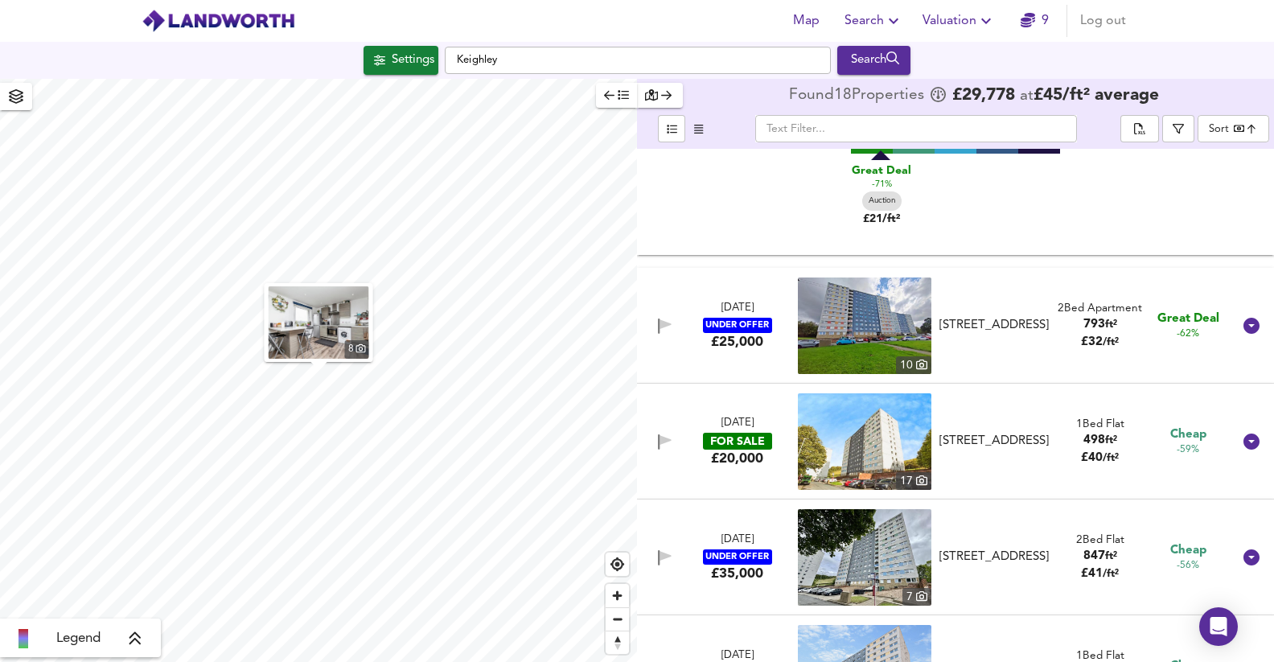
scroll to position [357, 0]
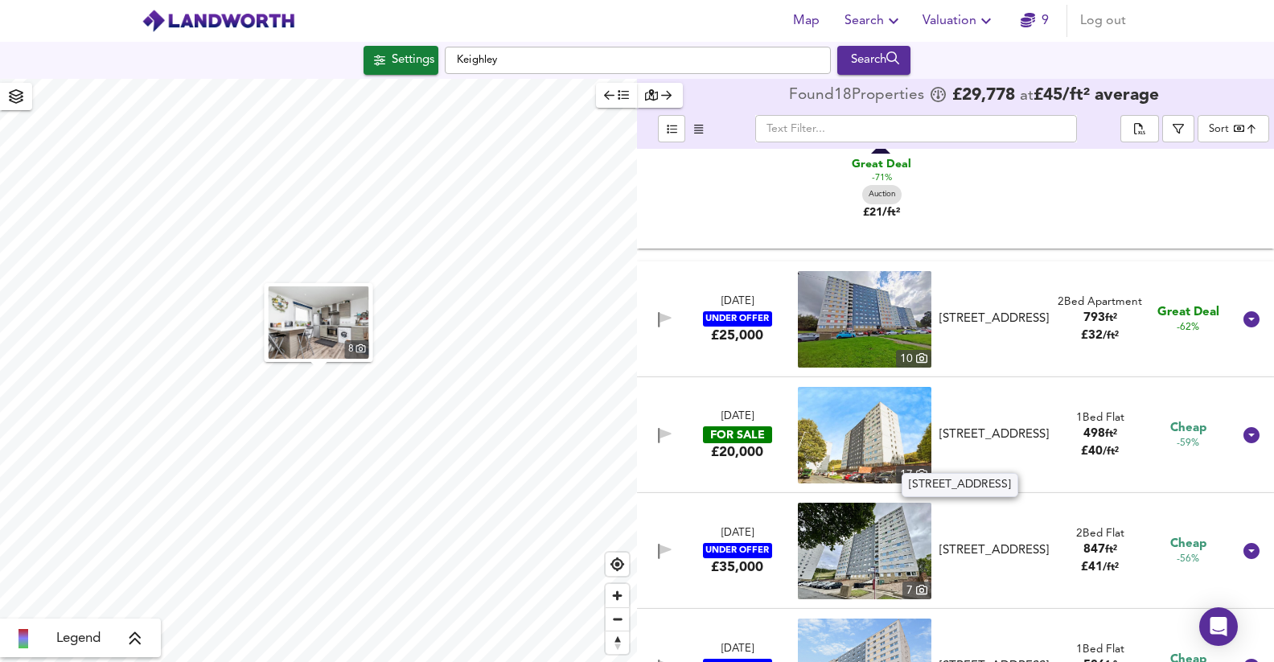
click at [970, 426] on div "Parkwood Rise, Keighley, West Yorkshire, BD21 4RQ" at bounding box center [994, 434] width 110 height 17
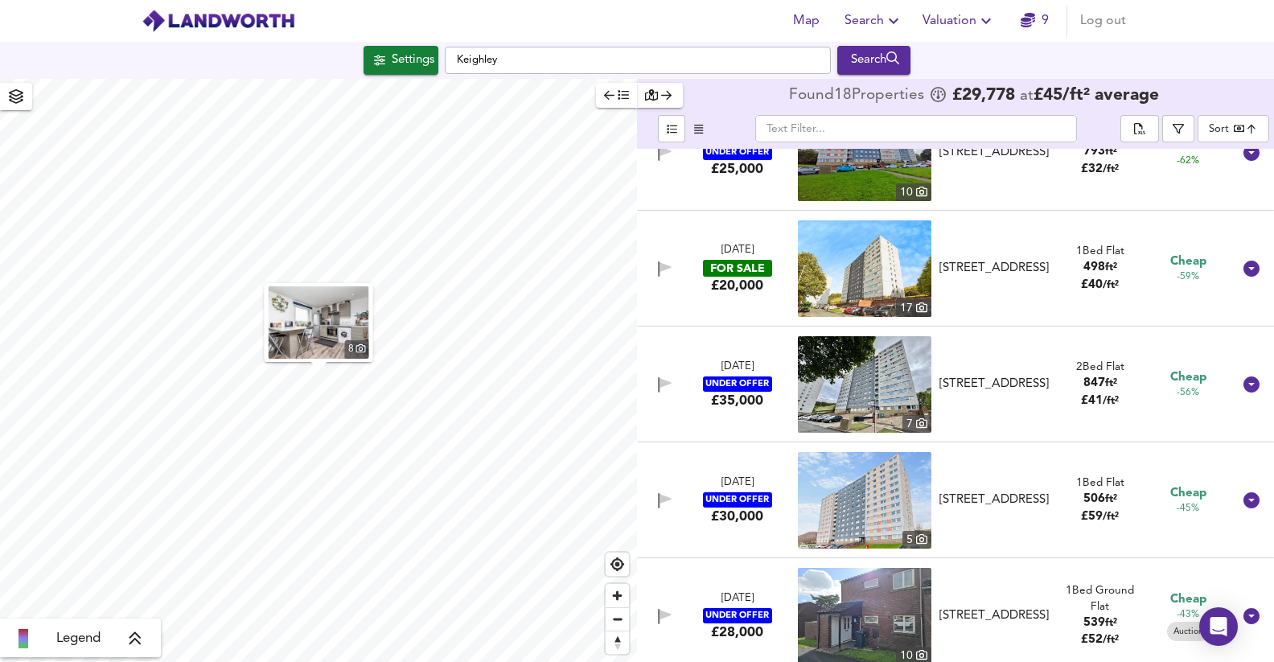
scroll to position [524, 0]
click at [742, 272] on div "FOR SALE" at bounding box center [737, 267] width 69 height 17
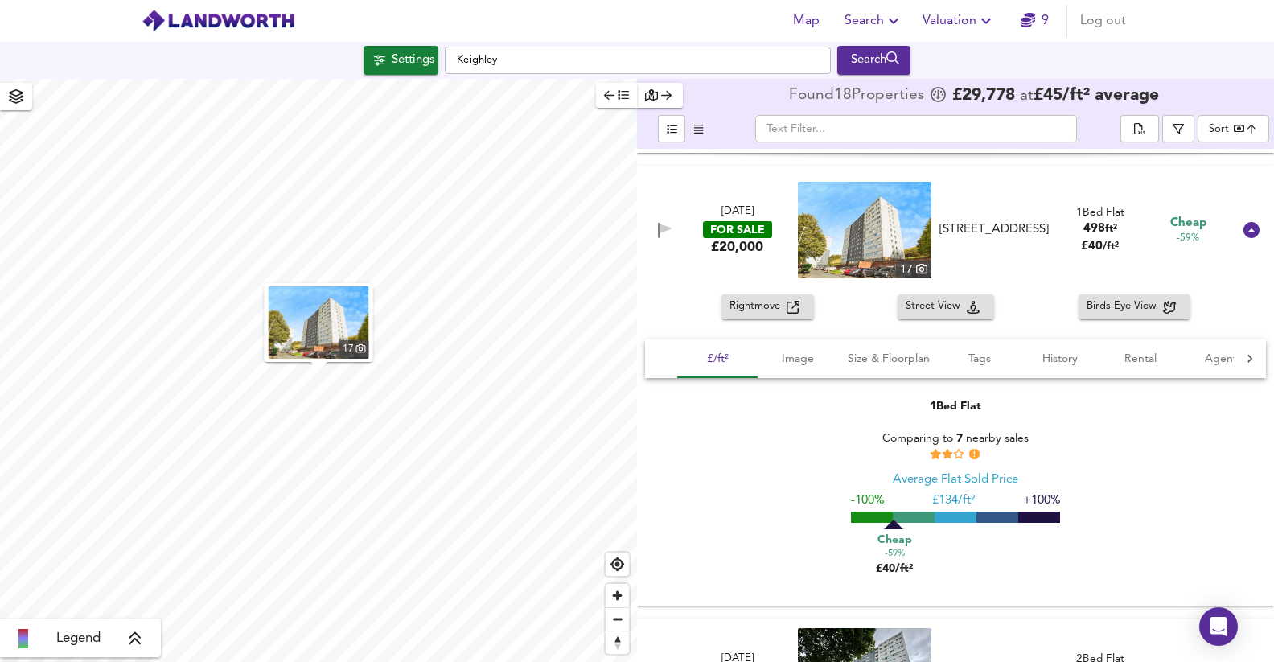
scroll to position [606, 0]
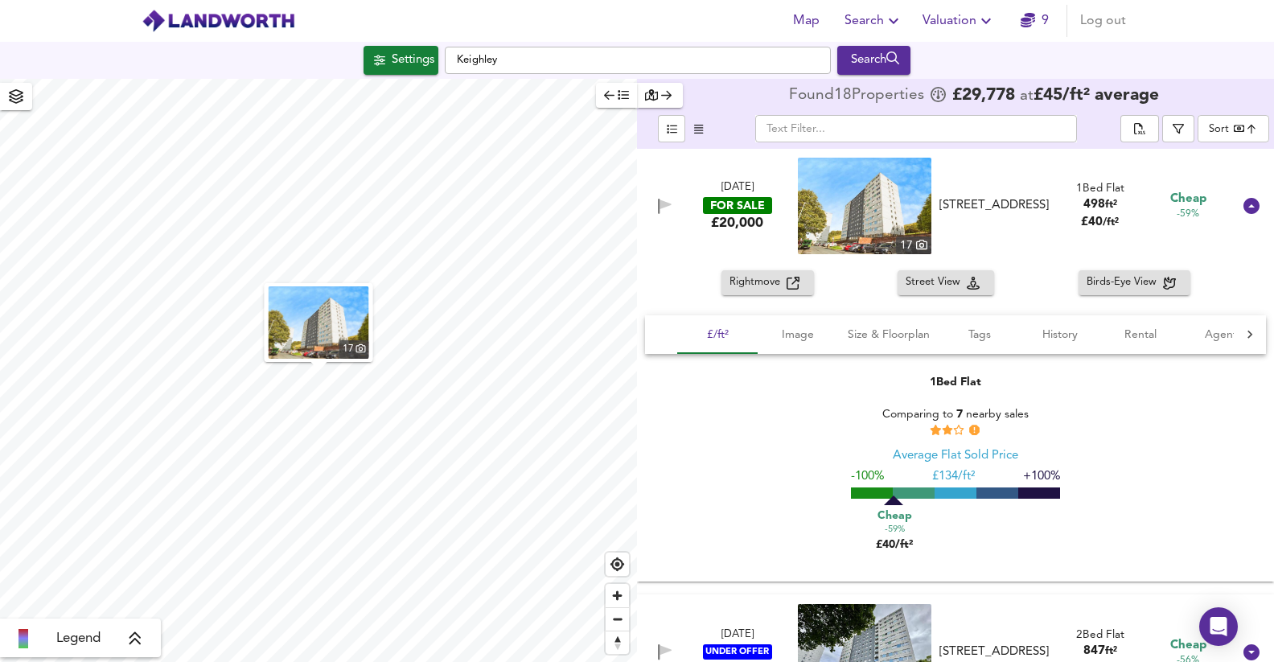
click at [776, 281] on span "Rightmove" at bounding box center [757, 282] width 57 height 18
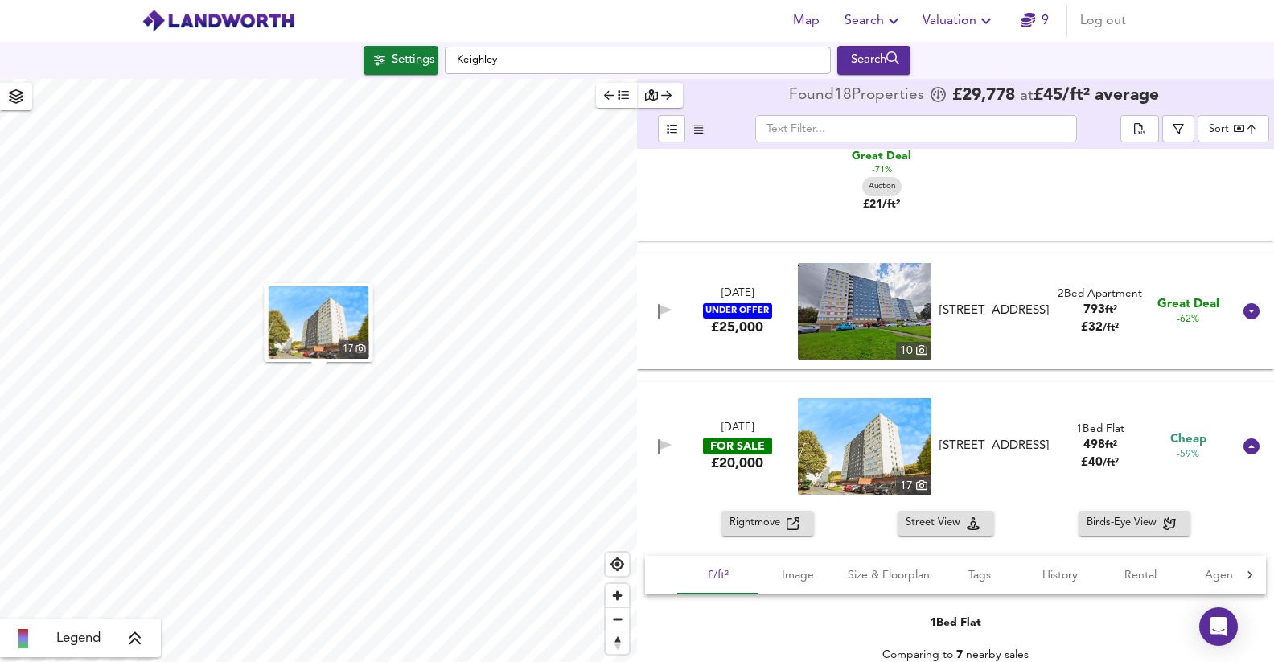
scroll to position [0, 0]
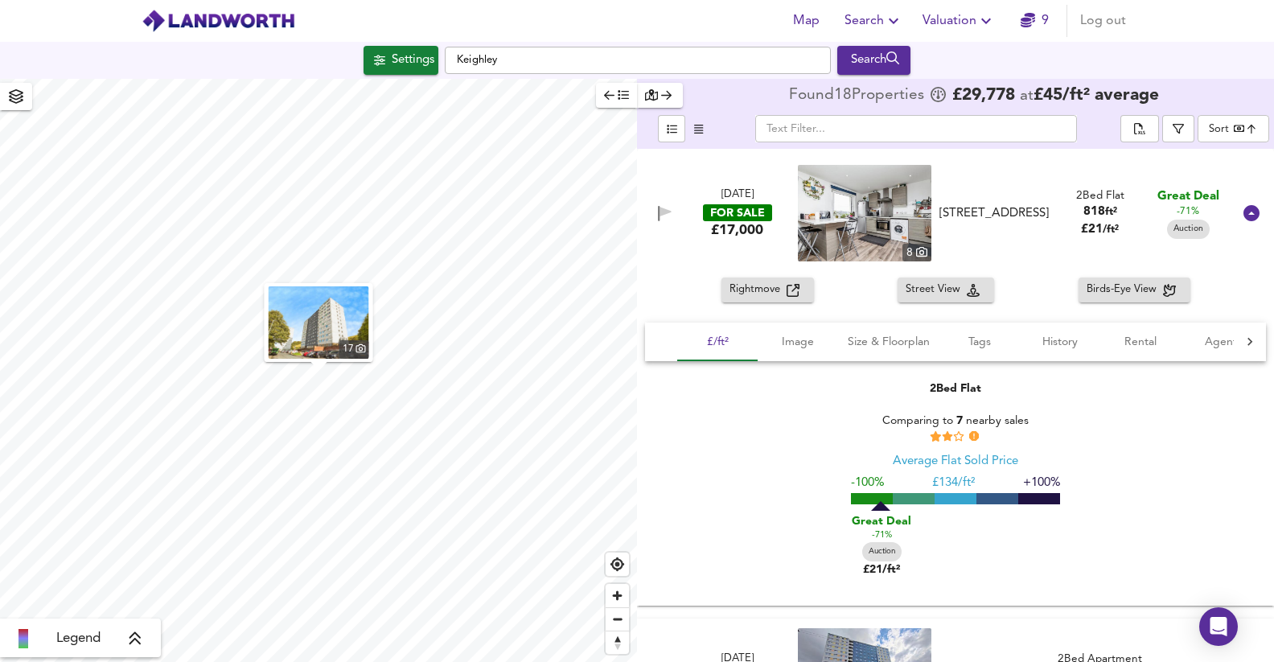
click at [965, 248] on div "1 Oct 2025 FOR SALE £17,000 8 Parkwood Rise, Keighley, BD21 4RG Parkwood Rise, …" at bounding box center [936, 213] width 592 height 97
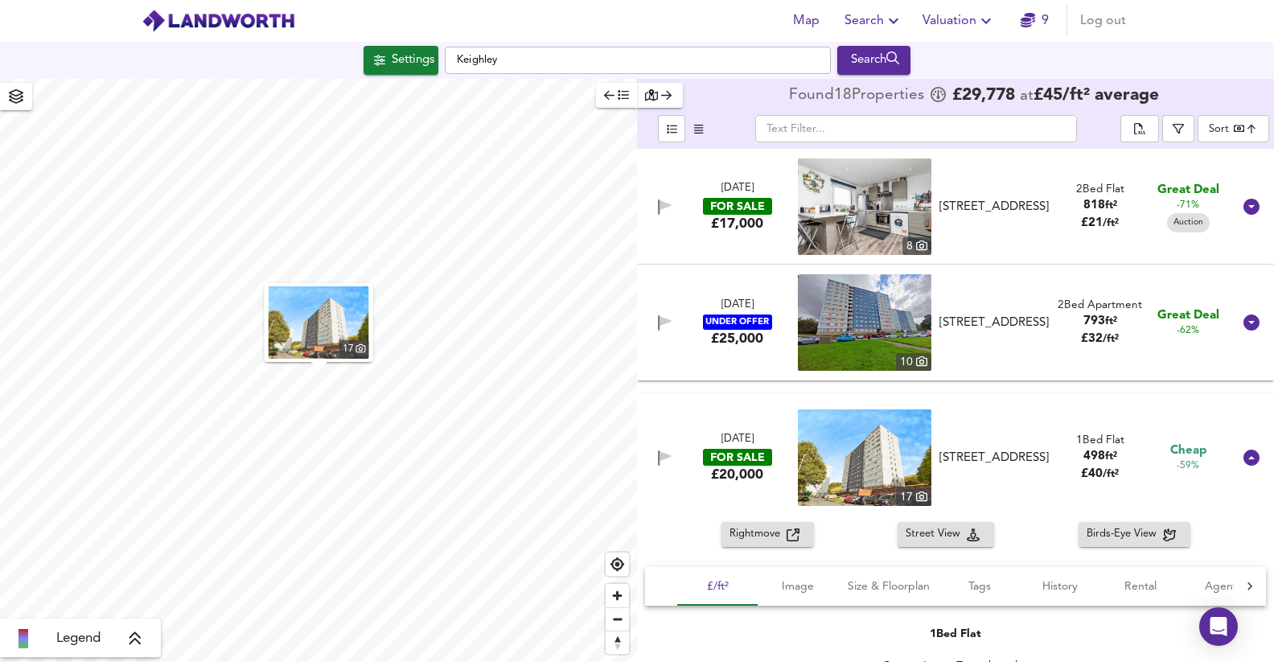
click at [965, 248] on div "1 Oct 2025 FOR SALE £17,000 8 Parkwood Rise, Keighley, BD21 4RG Parkwood Rise, …" at bounding box center [936, 206] width 592 height 97
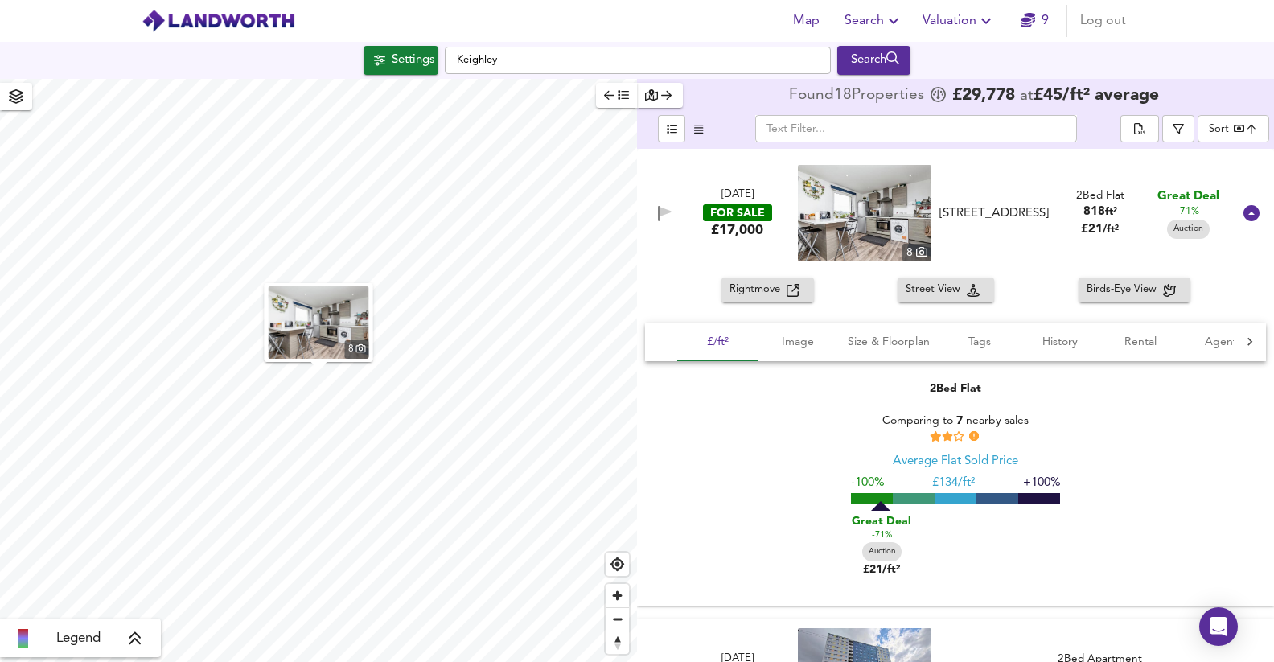
click at [1075, 228] on span "Auction" at bounding box center [1188, 229] width 43 height 12
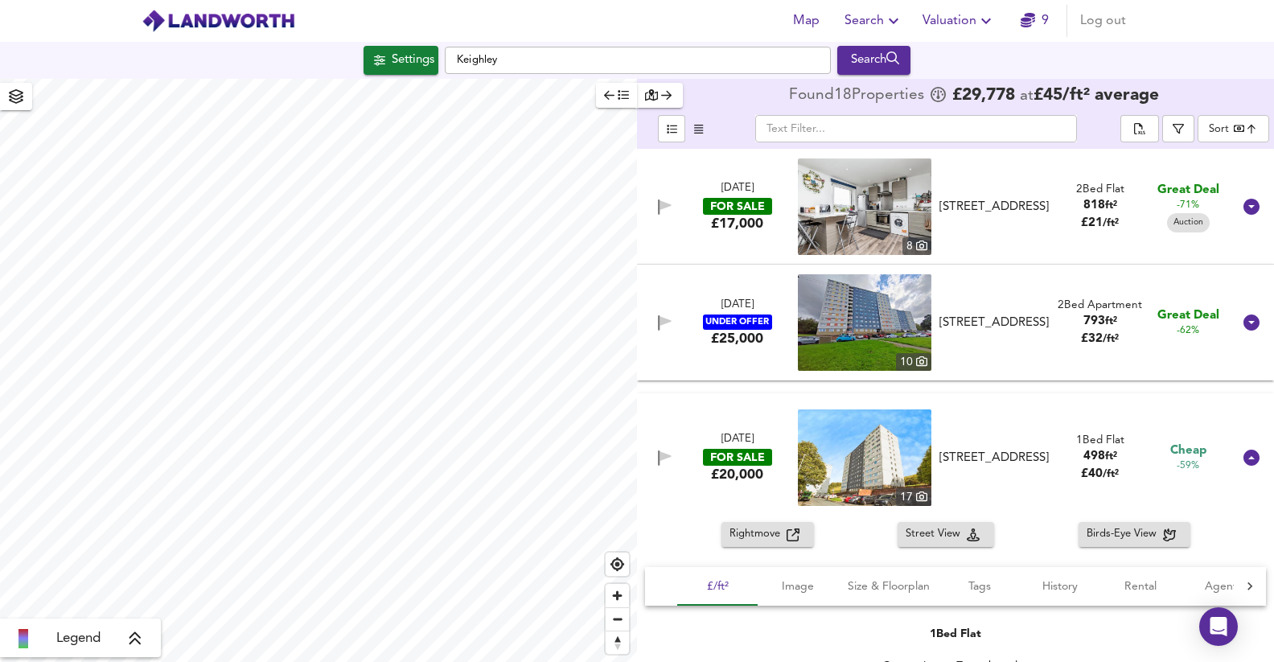
click at [737, 231] on div "£17,000" at bounding box center [737, 224] width 52 height 18
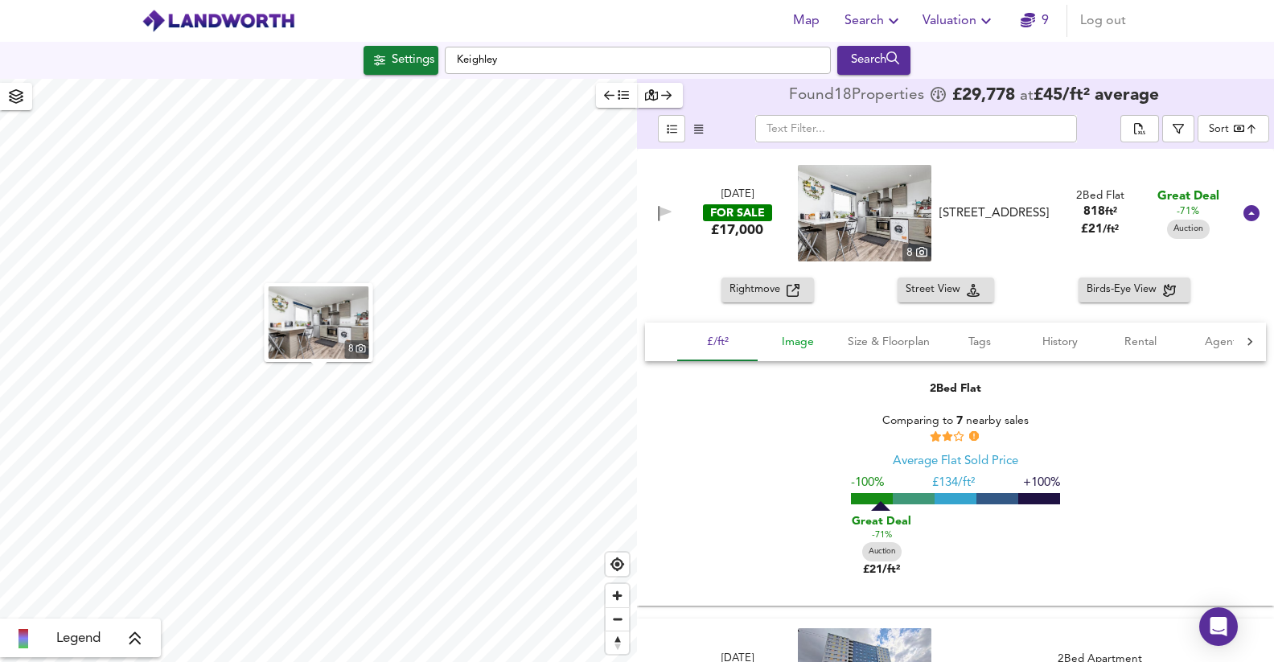
click at [794, 338] on span "Image" at bounding box center [797, 342] width 61 height 20
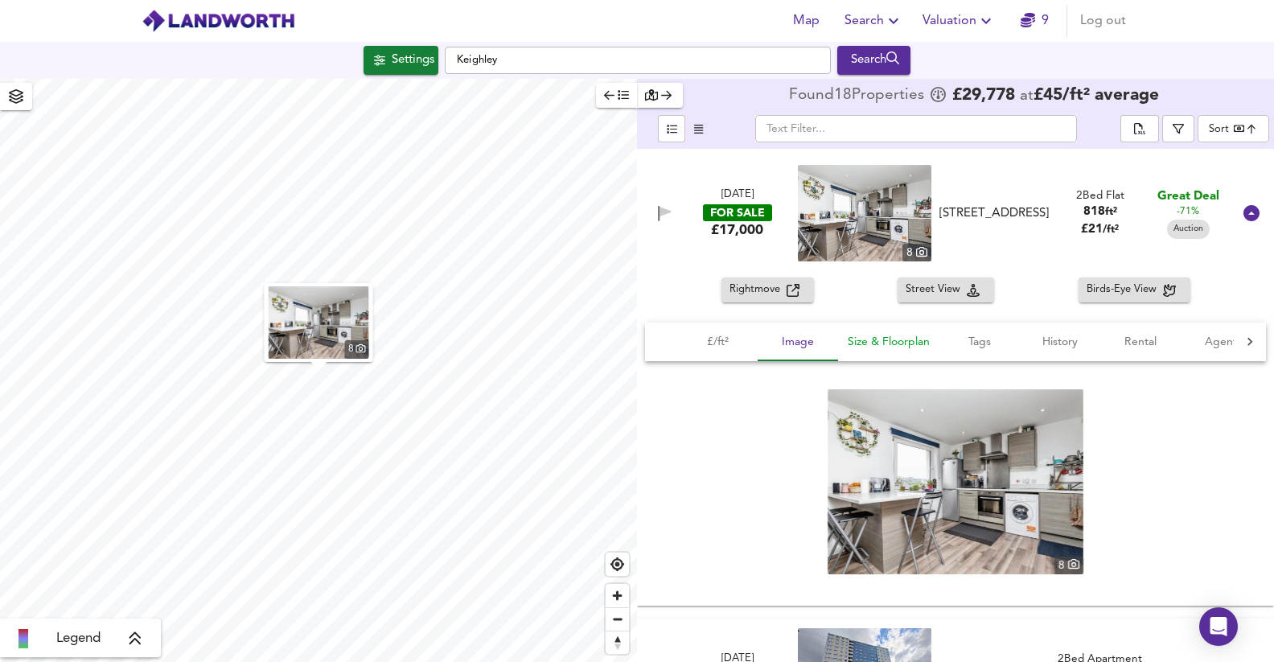
click at [854, 331] on button "Size & Floorplan" at bounding box center [888, 341] width 101 height 39
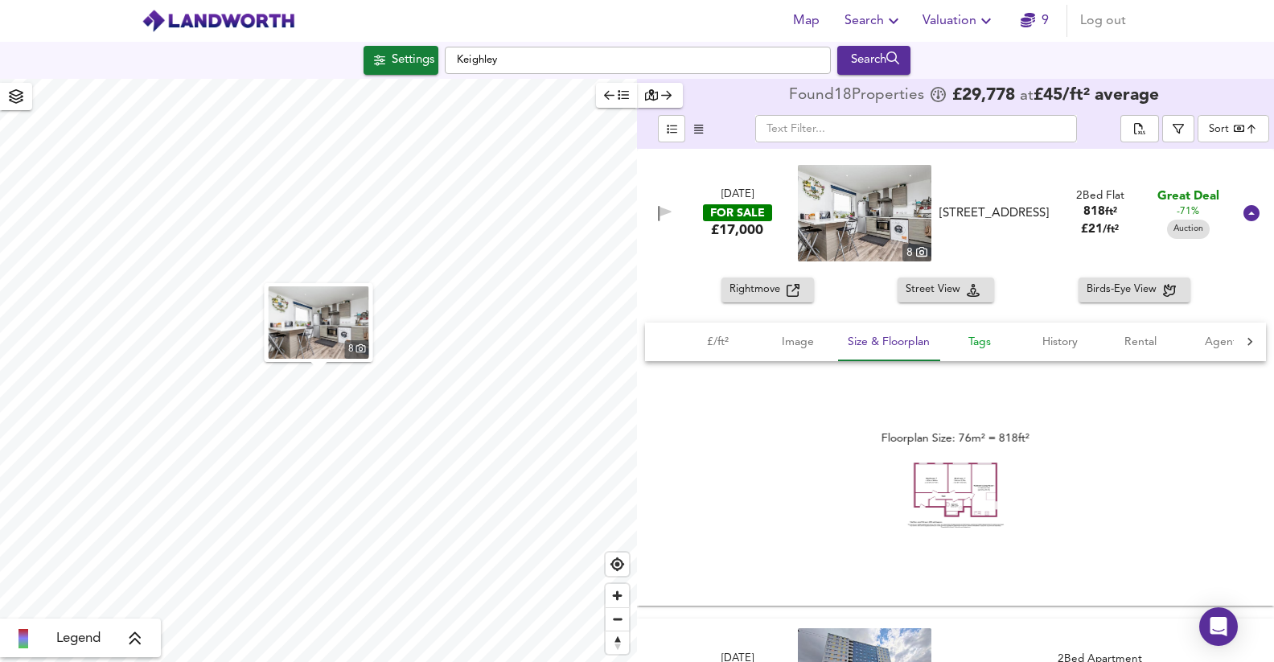
click at [959, 339] on span "Tags" at bounding box center [979, 342] width 61 height 20
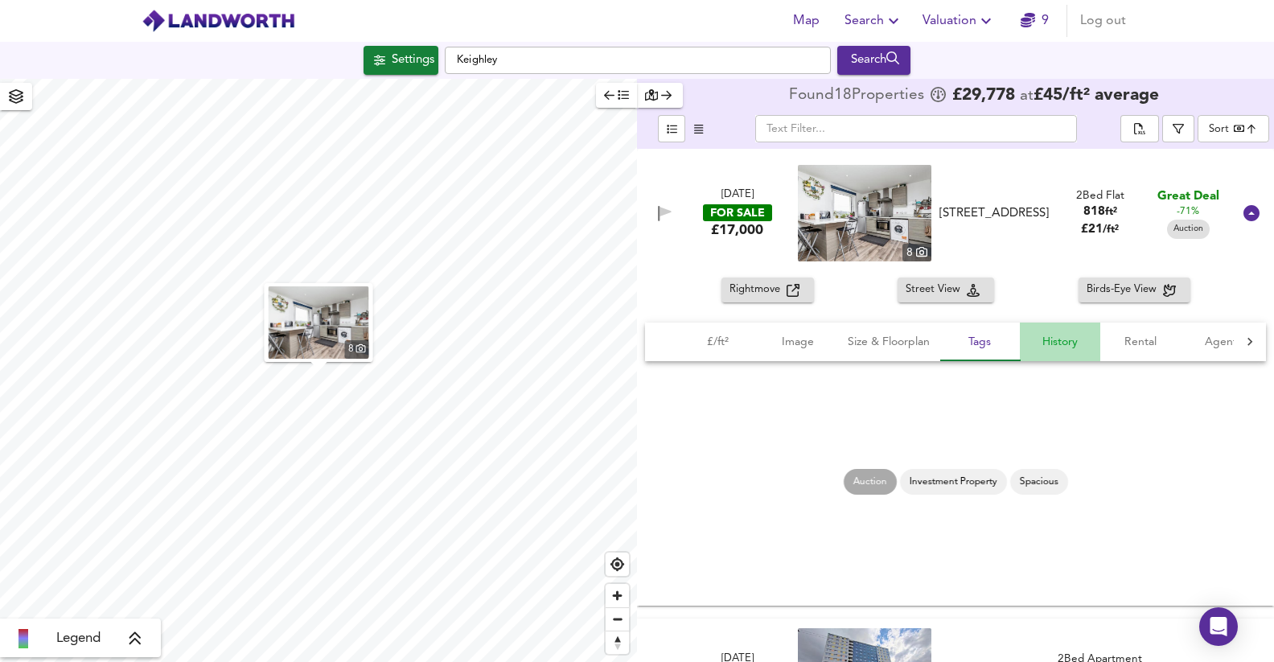
click at [1057, 346] on span "History" at bounding box center [1059, 342] width 61 height 20
click at [1075, 339] on span "Rental" at bounding box center [1140, 342] width 61 height 20
click at [1058, 335] on span "History" at bounding box center [1059, 342] width 61 height 20
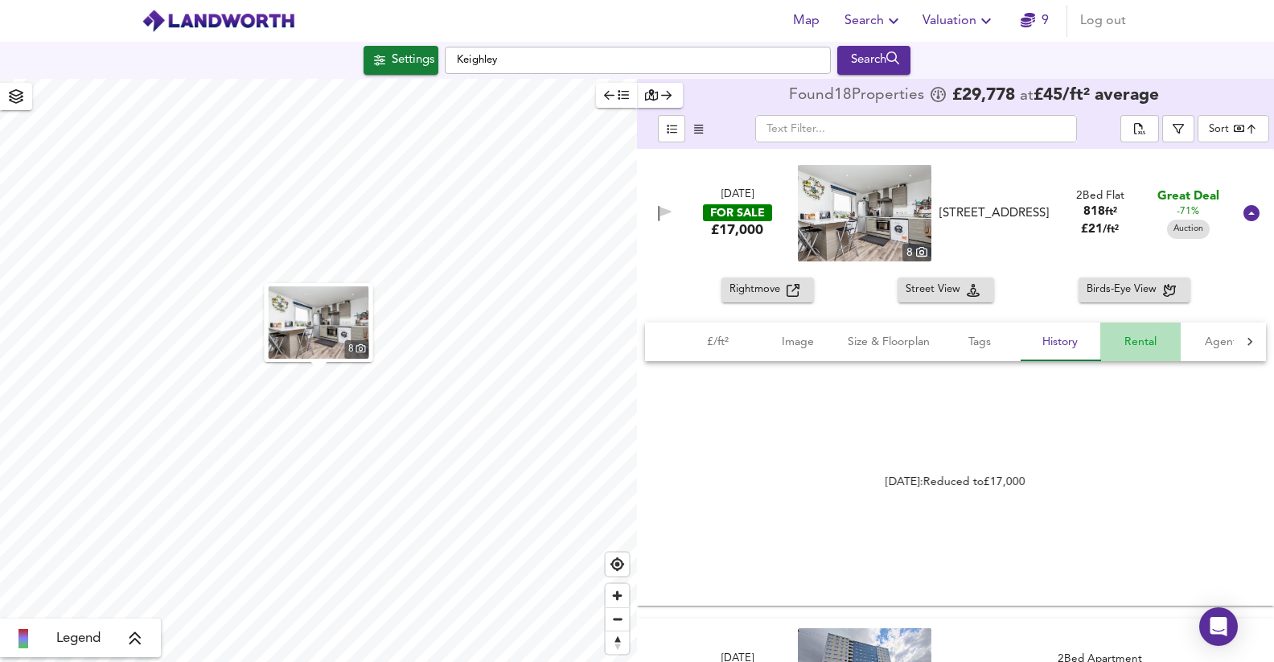
click at [1075, 337] on span "Rental" at bounding box center [1140, 342] width 61 height 20
click at [724, 341] on span "£/ft²" at bounding box center [717, 342] width 61 height 20
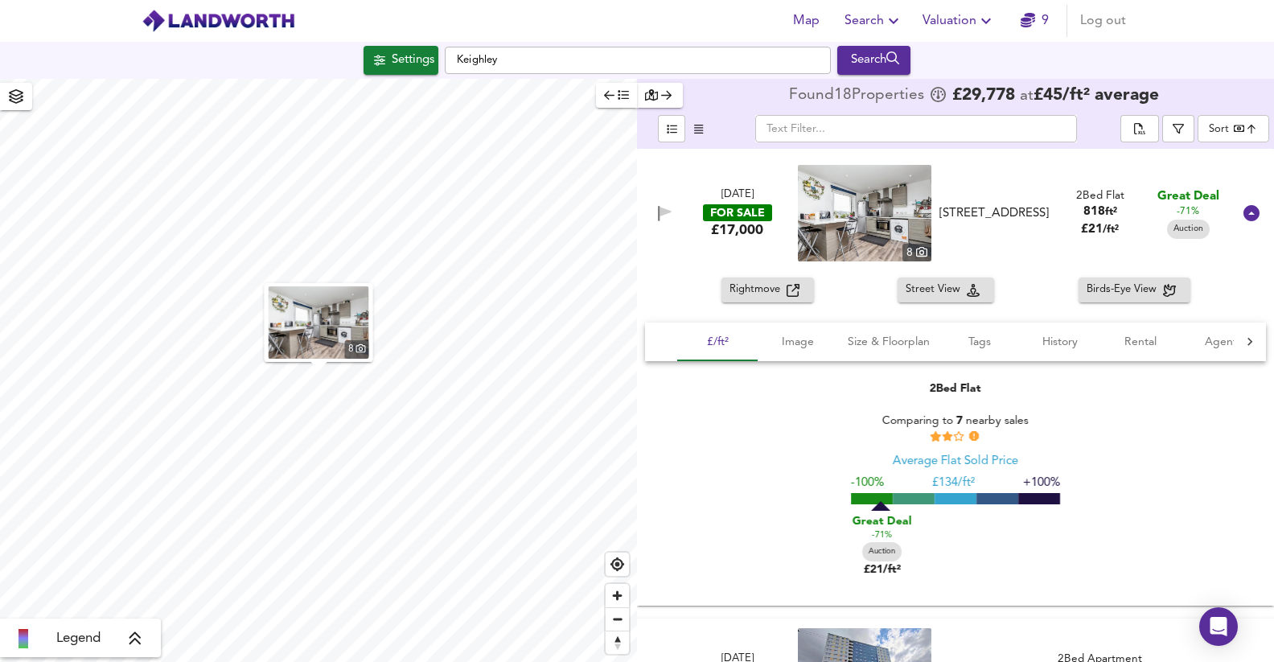
click at [996, 408] on div "Comparing to 7 nearby sales Average Flat Sold Price -100% £ 134/ft² +100% Great…" at bounding box center [955, 489] width 209 height 186
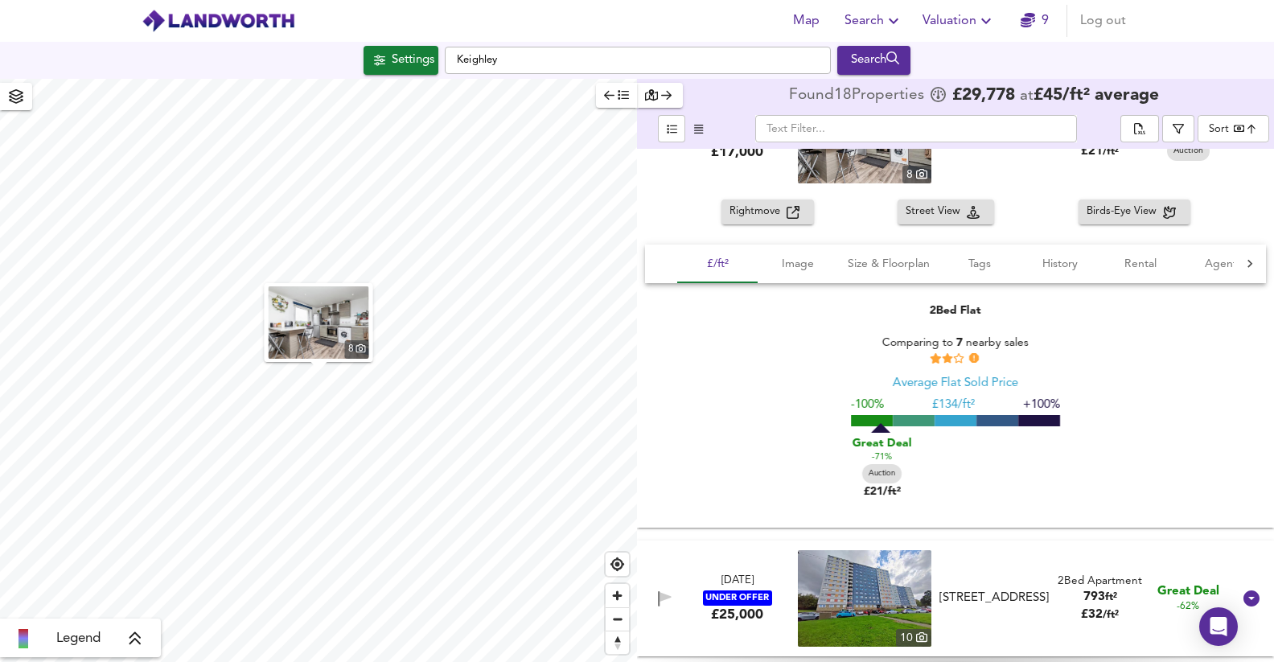
scroll to position [80, 0]
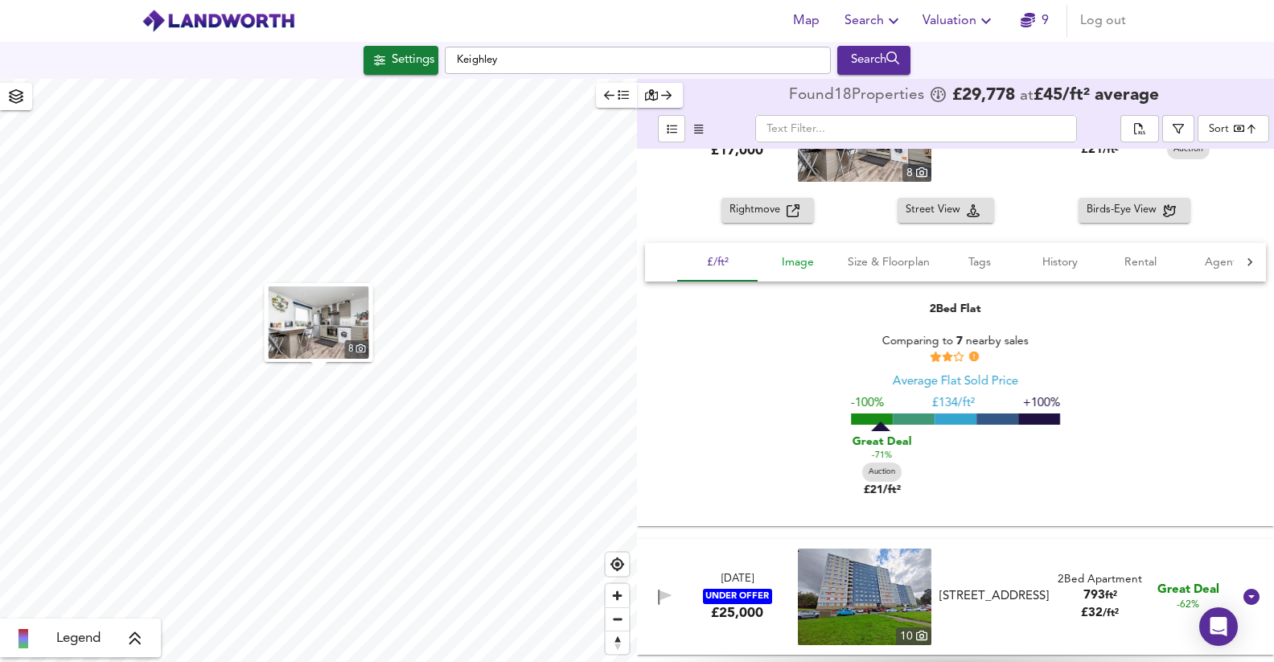
click at [822, 257] on span "Image" at bounding box center [797, 263] width 61 height 20
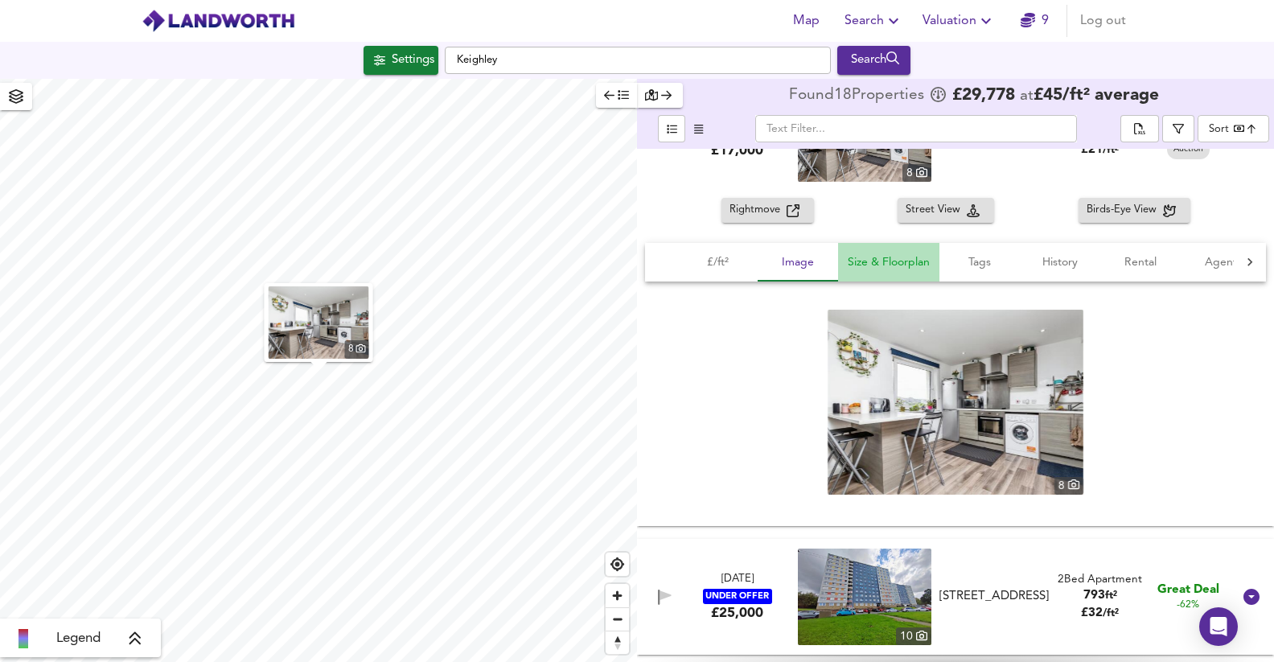
click at [852, 258] on span "Size & Floorplan" at bounding box center [889, 263] width 82 height 20
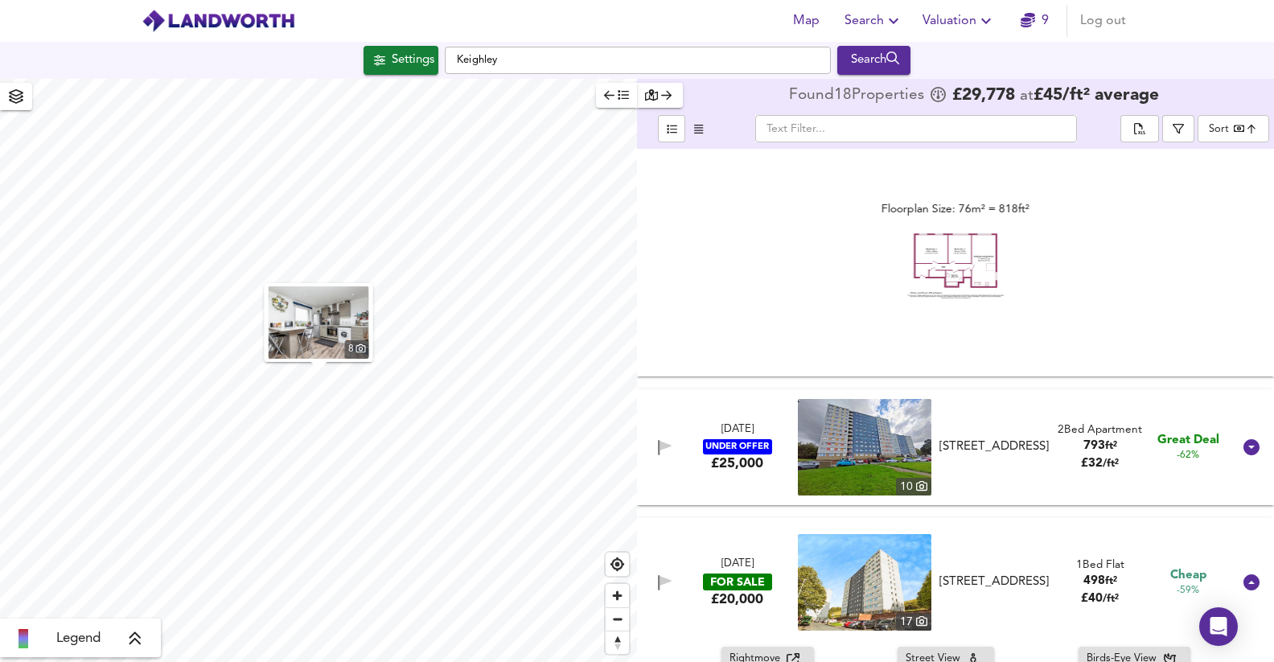
scroll to position [0, 0]
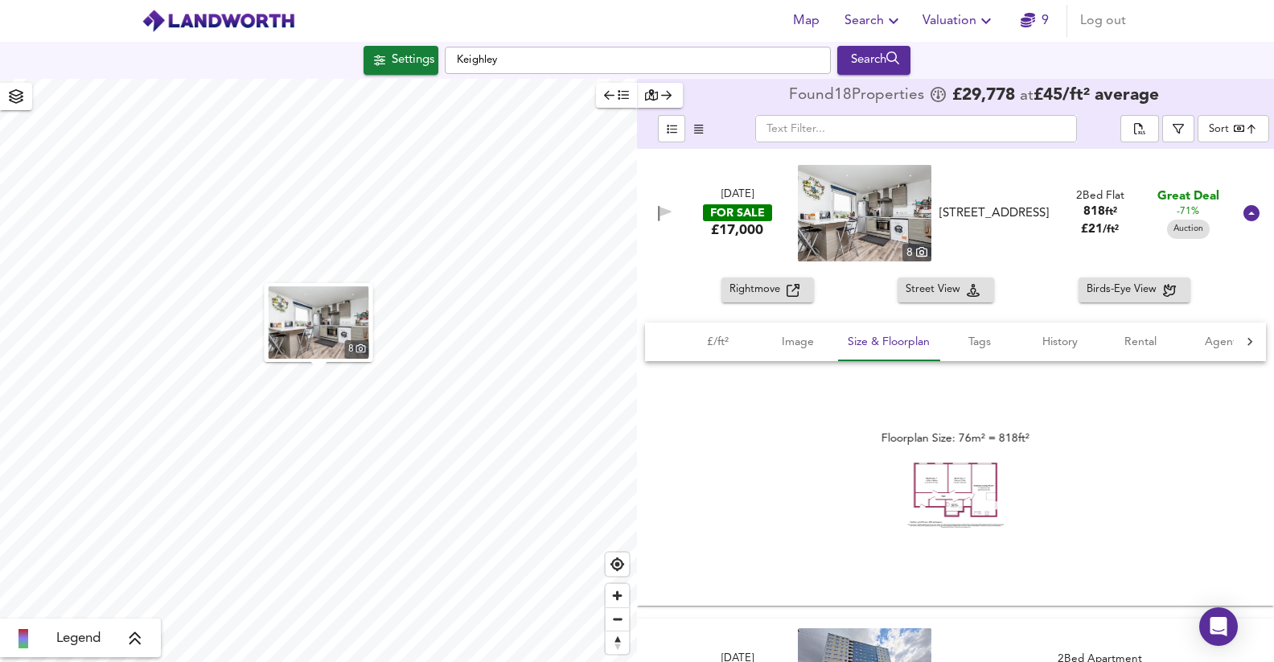
click at [972, 23] on span "Valuation" at bounding box center [958, 21] width 73 height 23
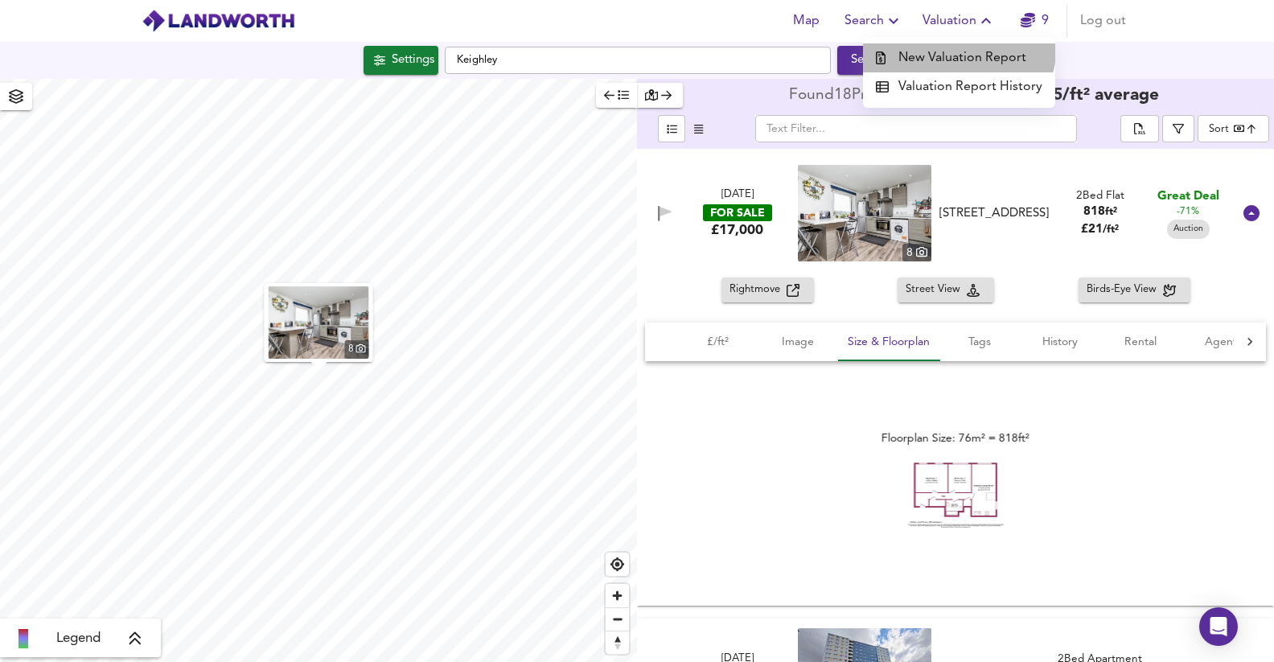
click at [946, 43] on li "New Valuation Report" at bounding box center [959, 57] width 192 height 29
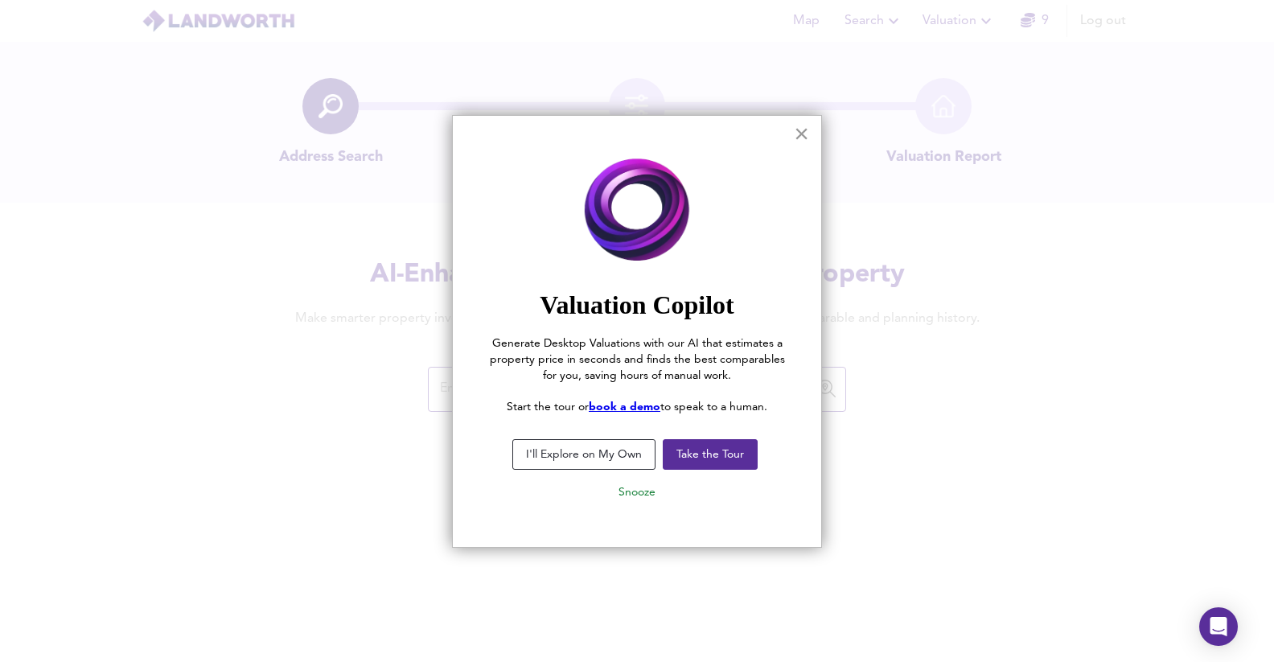
click at [798, 132] on button "×" at bounding box center [801, 134] width 15 height 26
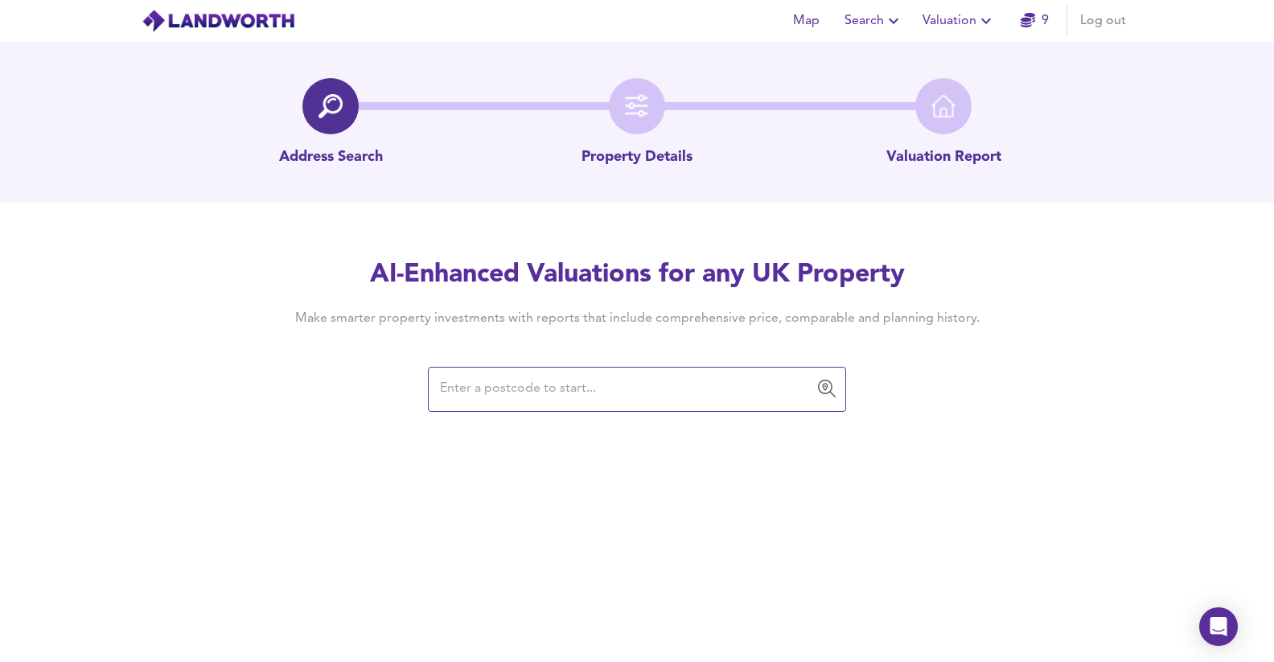
click at [585, 390] on input "text" at bounding box center [625, 389] width 380 height 31
click at [483, 384] on input "text" at bounding box center [625, 389] width 380 height 31
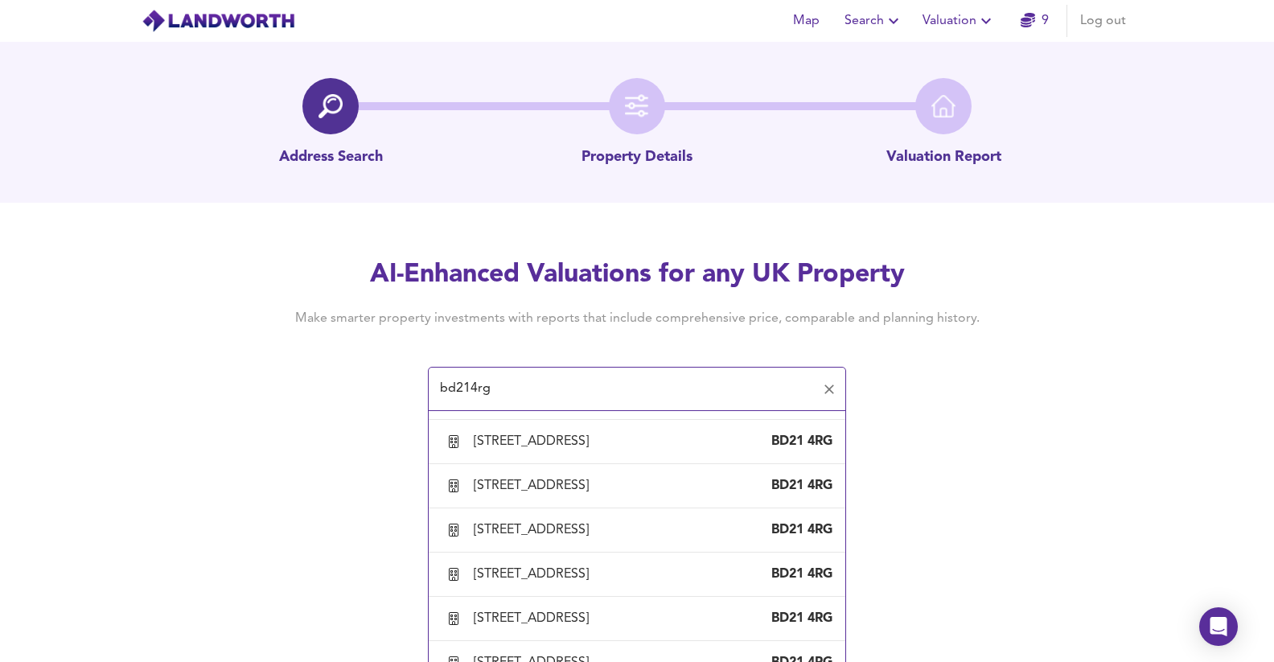
scroll to position [967, 0]
click at [537, 182] on div "17 Bentley Court, Parkwood Rise, Keighley, Bradford" at bounding box center [534, 173] width 121 height 18
type input "17 Bentley Court, Parkwood Rise, Keighley, Bradford"
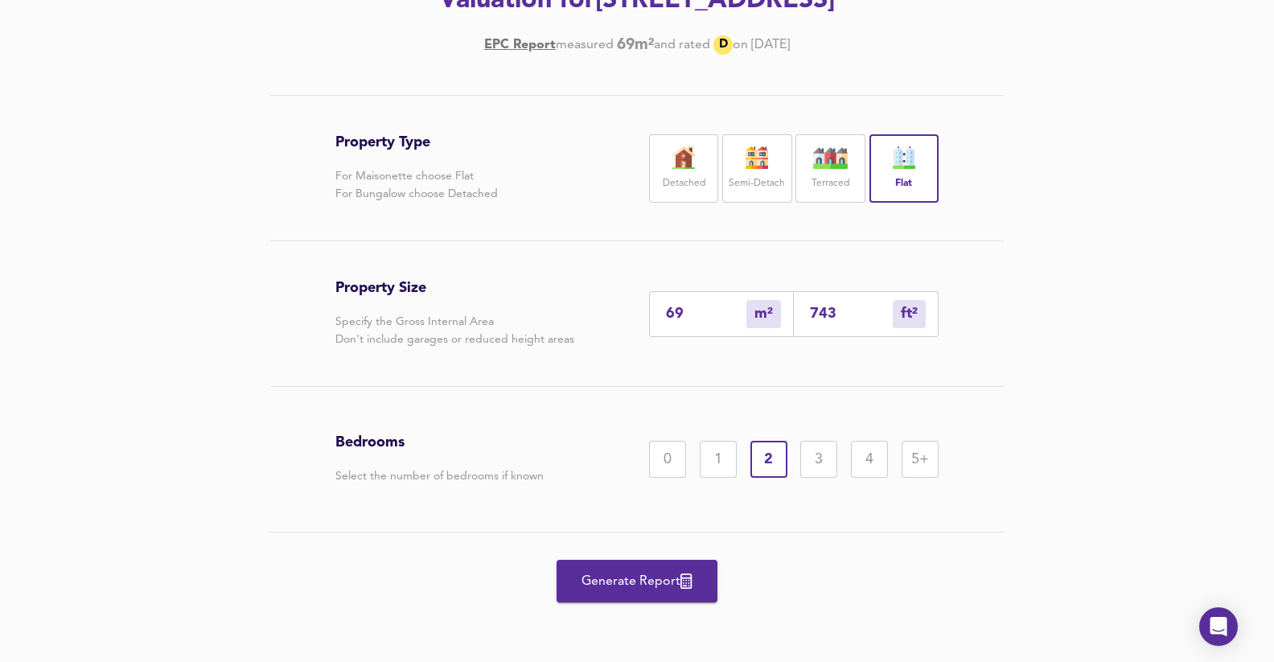
scroll to position [295, 0]
click at [654, 546] on button "Generate Report" at bounding box center [636, 581] width 161 height 43
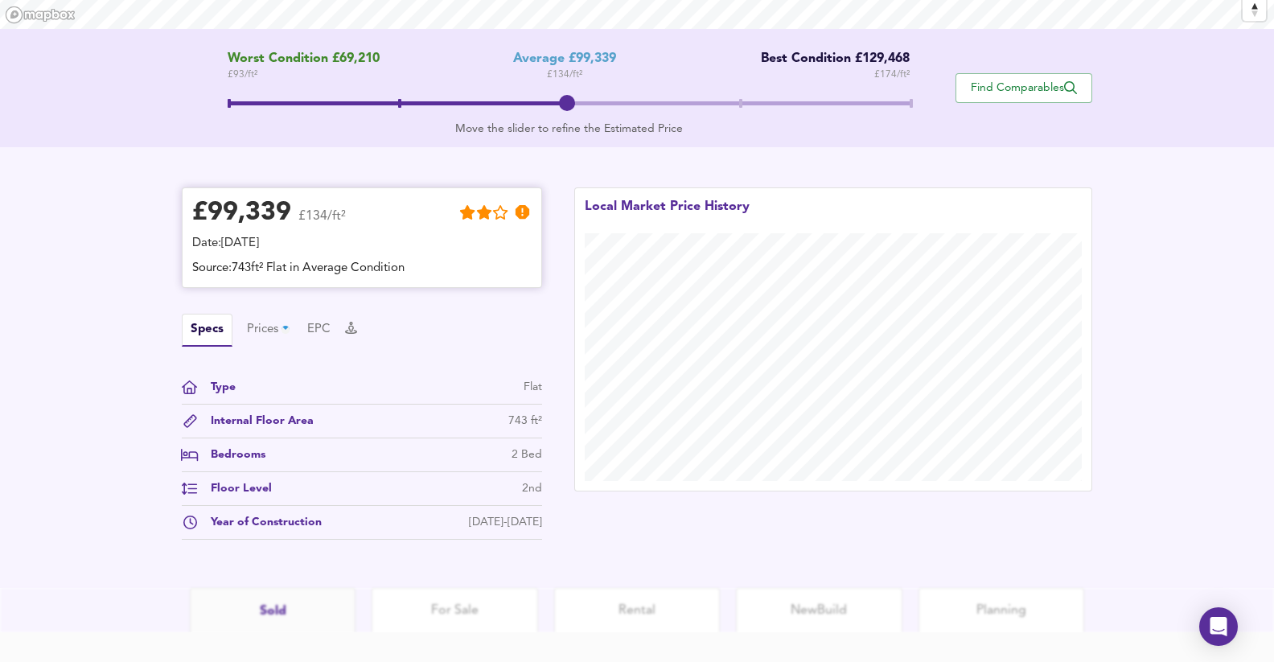
scroll to position [286, 0]
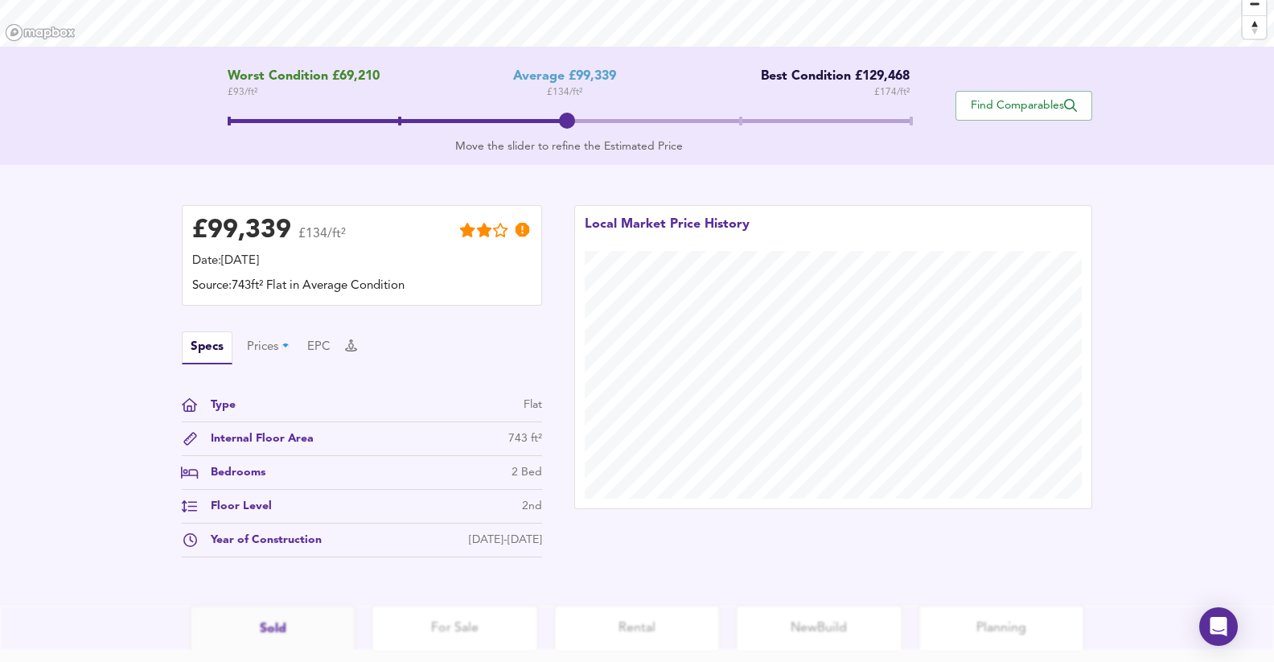
click at [440, 128] on span at bounding box center [569, 123] width 683 height 29
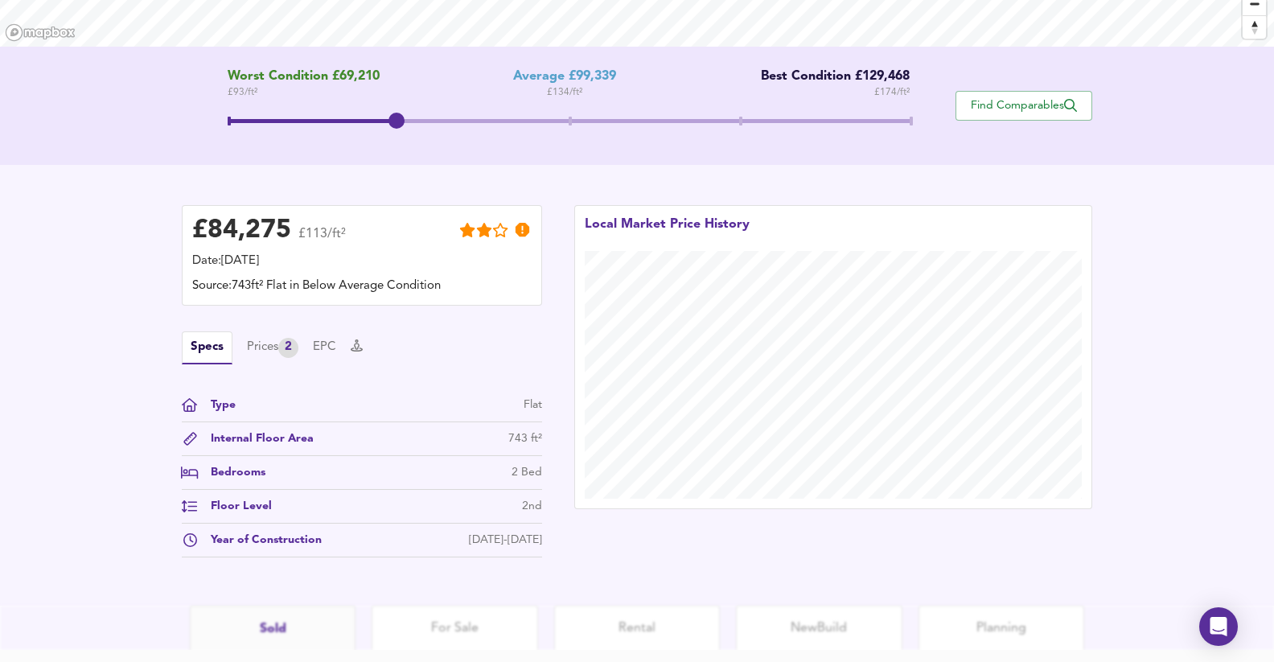
click at [617, 138] on div "Move the slider to refine the Estimated Price" at bounding box center [569, 146] width 683 height 16
click at [561, 118] on span at bounding box center [569, 123] width 683 height 29
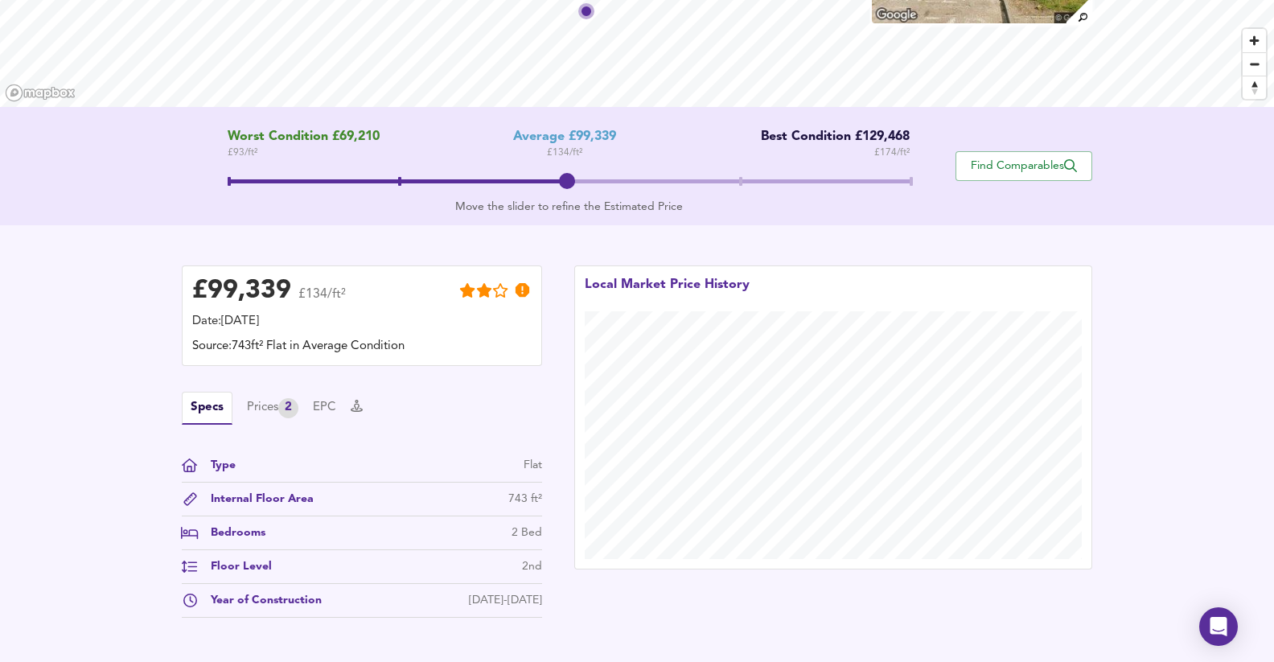
scroll to position [172, 0]
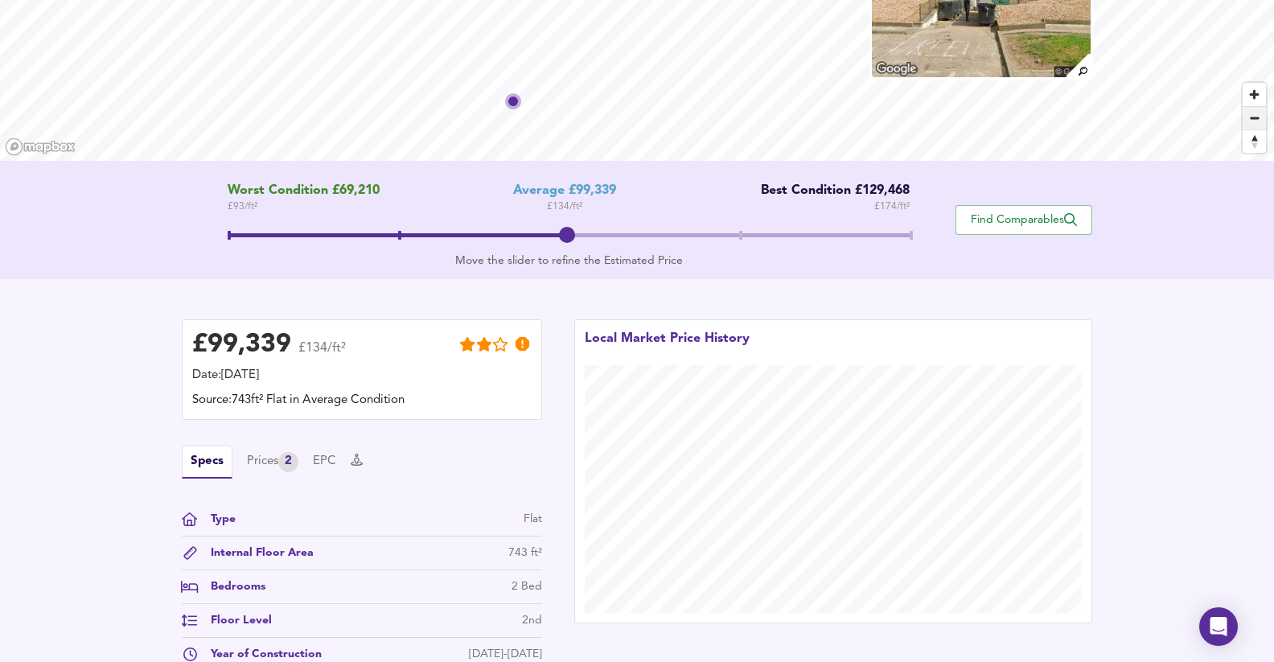
click at [1075, 124] on span "Zoom out" at bounding box center [1253, 118] width 23 height 23
click at [1075, 175] on div "17 Bentley Court, Parkwood Rise, Keighley, Bradford, BD21 4RG Worst Condition £…" at bounding box center [637, 295] width 1274 height 850
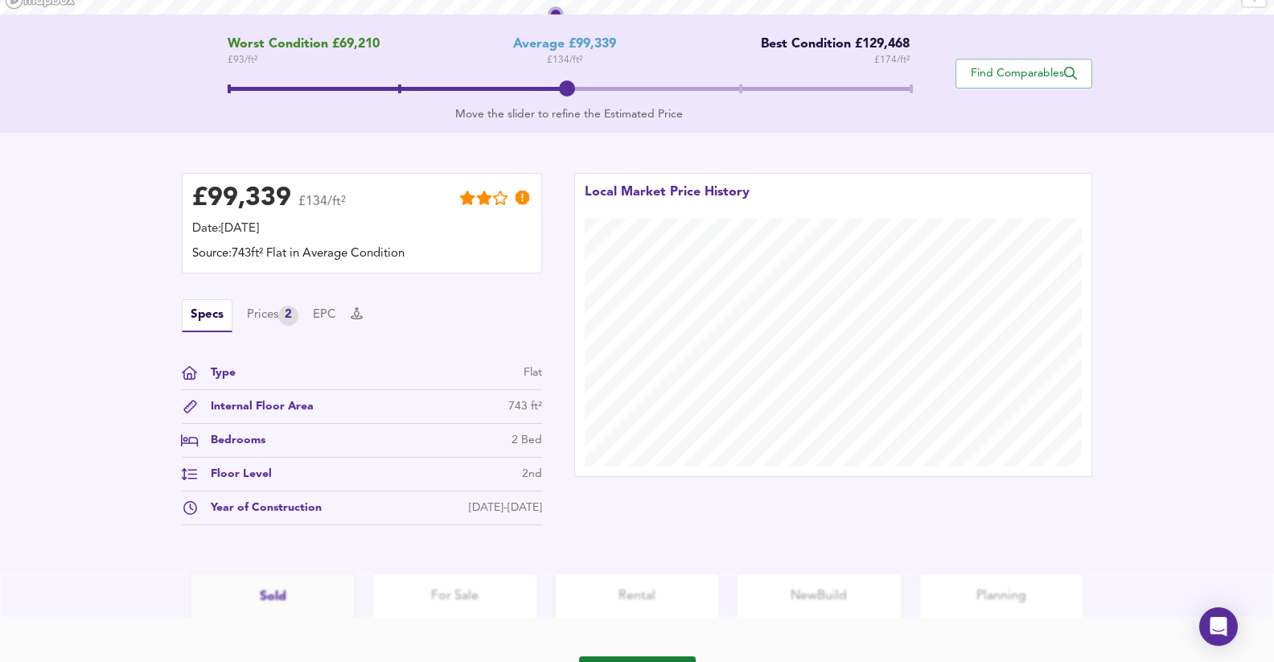
scroll to position [403, 0]
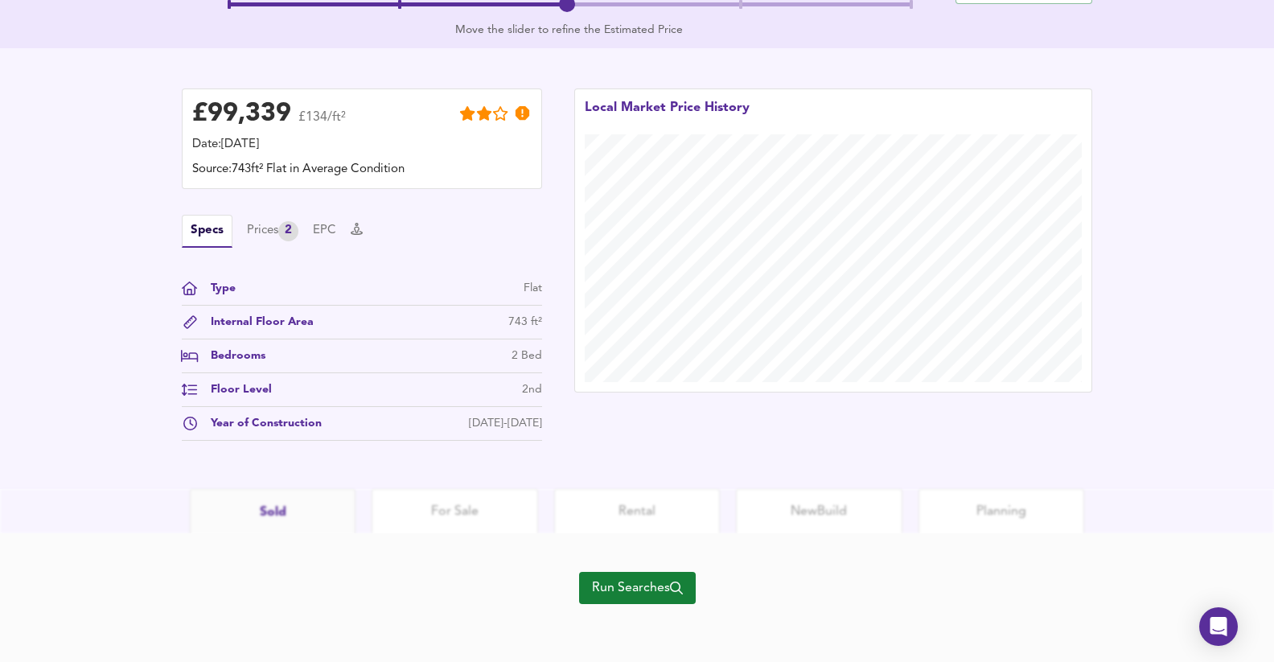
click at [634, 546] on span "Run Searches" at bounding box center [637, 588] width 91 height 23
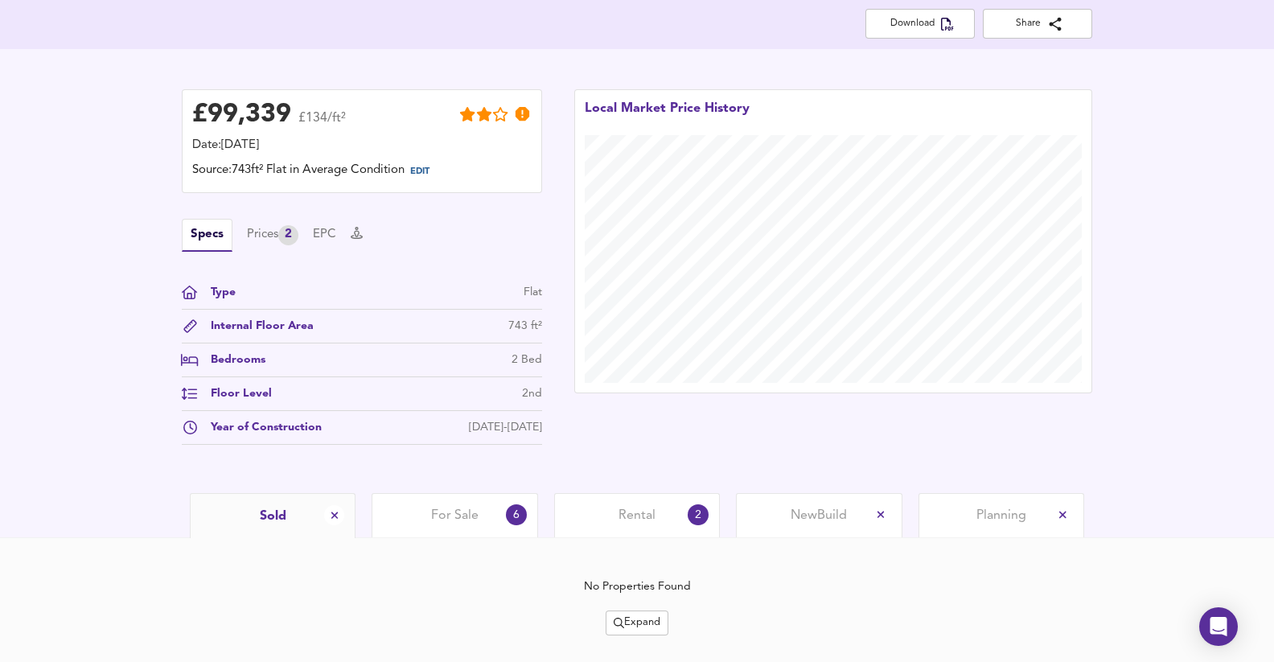
scroll to position [370, 0]
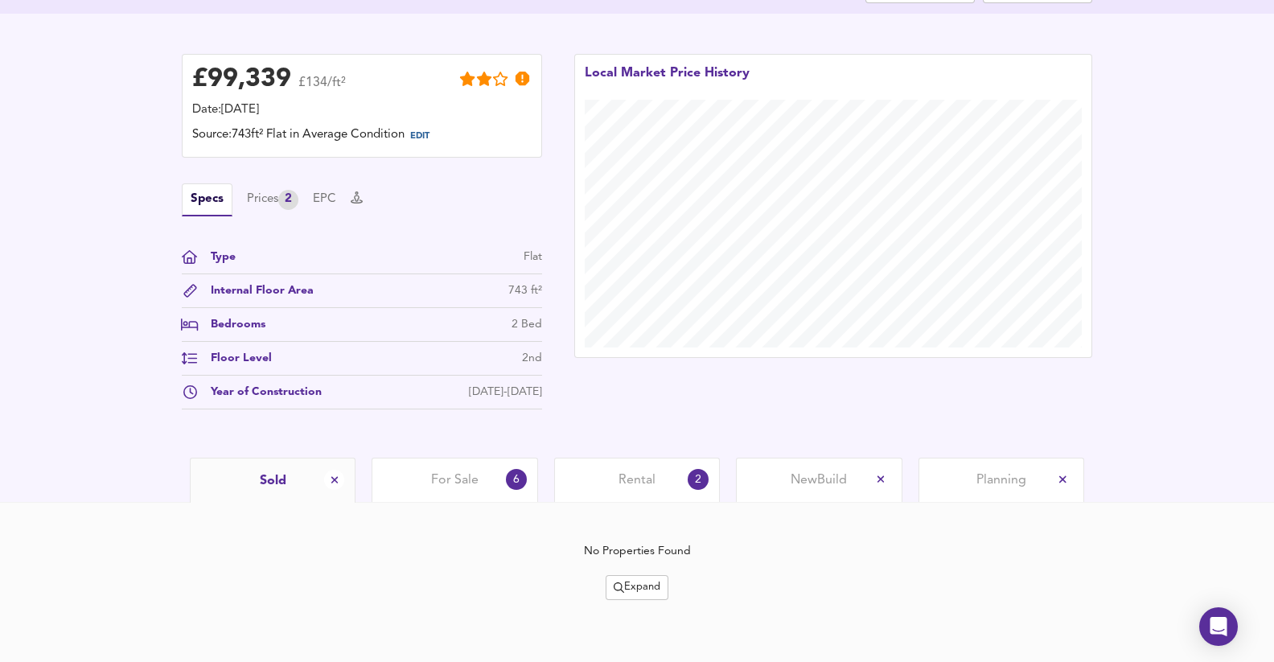
click at [454, 497] on div "For Sale 6" at bounding box center [455, 480] width 166 height 44
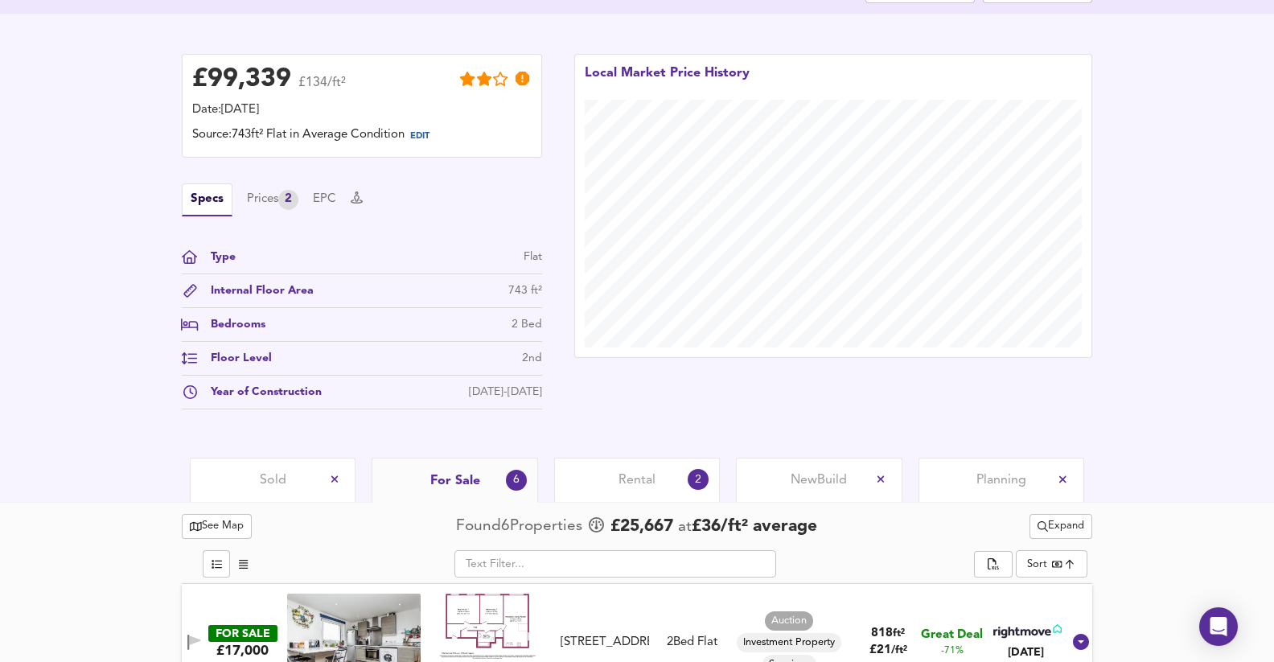
click at [601, 484] on div "Rental 2" at bounding box center [637, 480] width 166 height 44
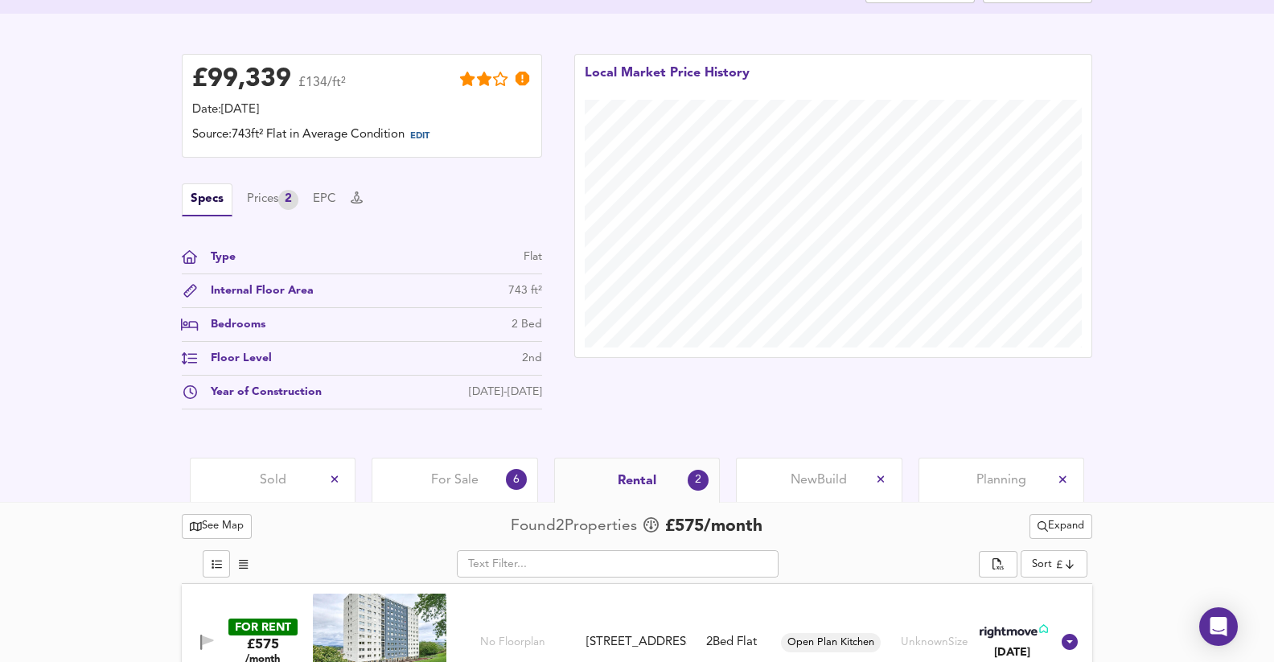
click at [438, 493] on div "For Sale 6" at bounding box center [455, 480] width 166 height 44
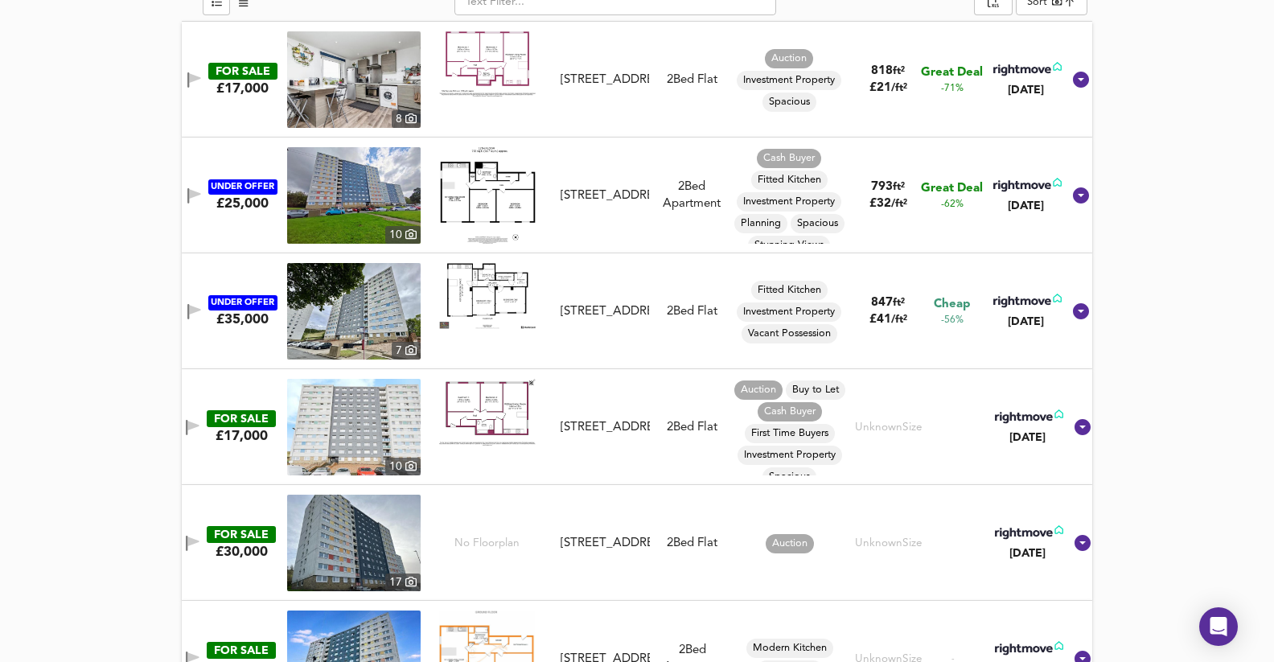
scroll to position [934, 0]
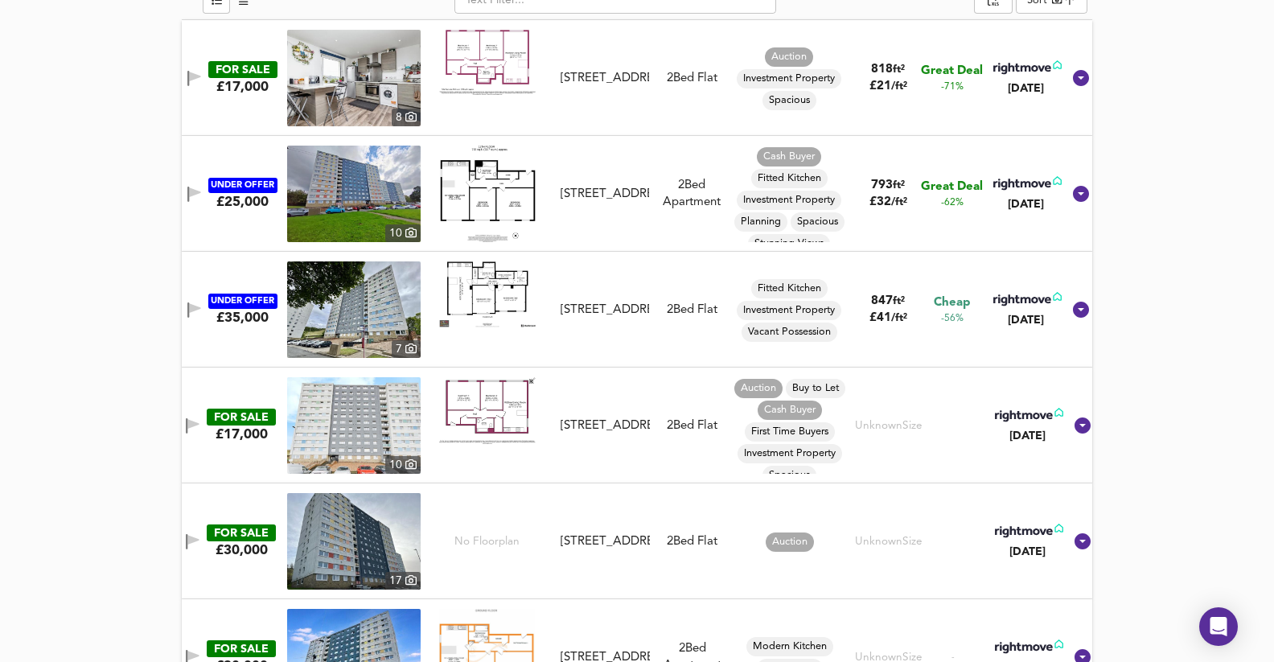
click at [598, 302] on div "Bentley Court, Parkwood Rise, Keighley, BD21 4RG" at bounding box center [605, 310] width 88 height 17
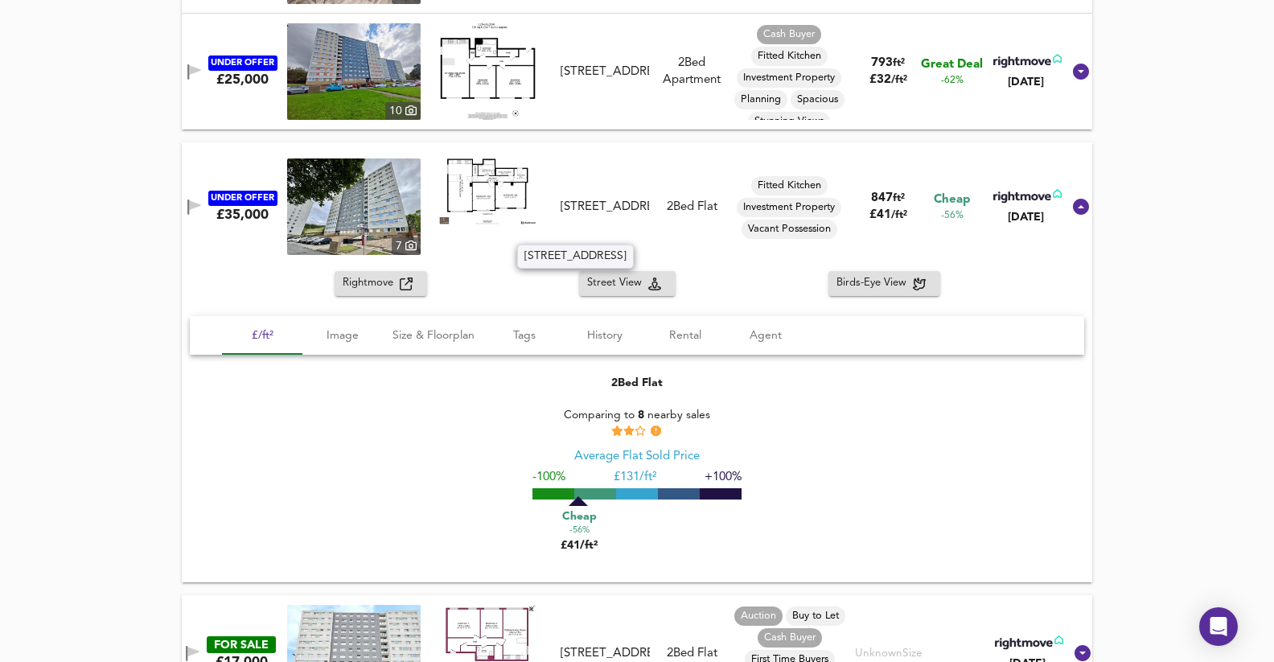
scroll to position [1136, 0]
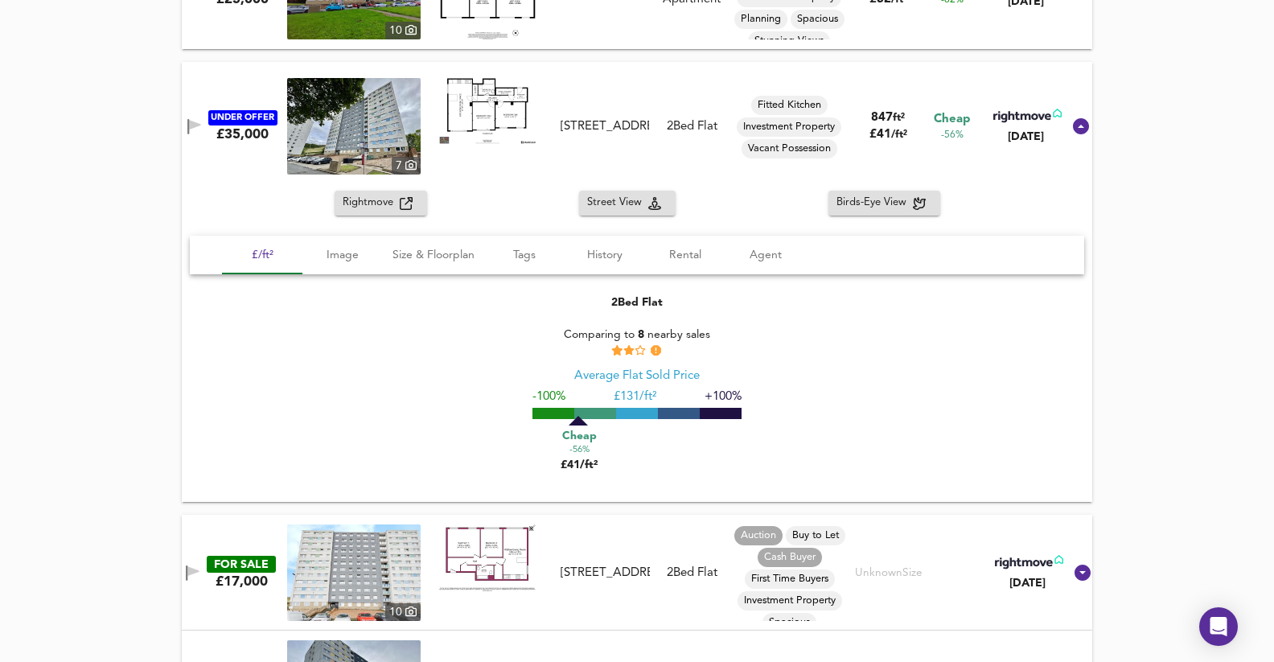
click at [370, 198] on span "Rightmove" at bounding box center [371, 203] width 57 height 18
